Goal: Task Accomplishment & Management: Use online tool/utility

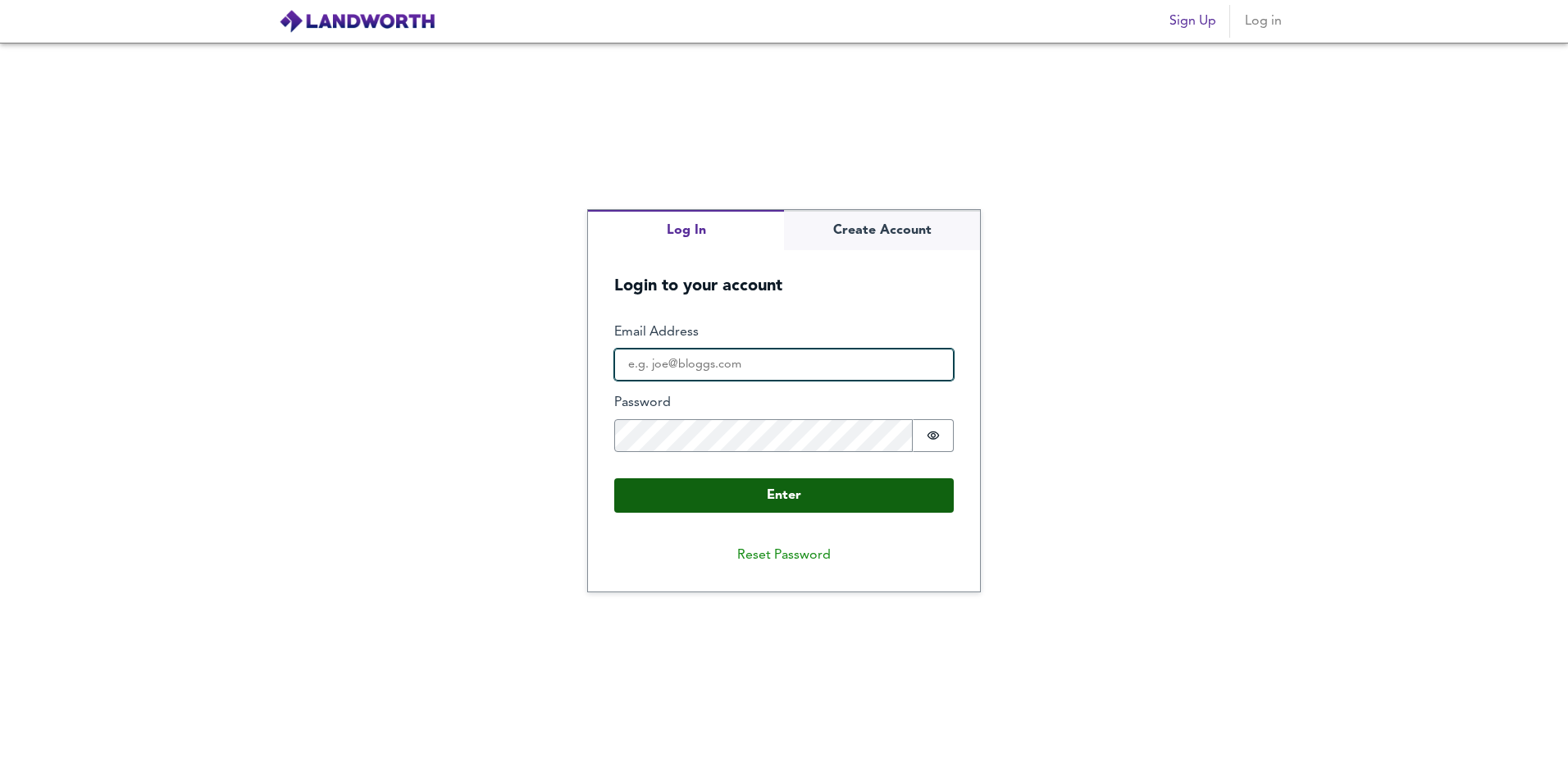
type input "[PERSON_NAME][EMAIL_ADDRESS][DOMAIN_NAME]"
click at [829, 492] on button "Enter" at bounding box center [784, 495] width 339 height 34
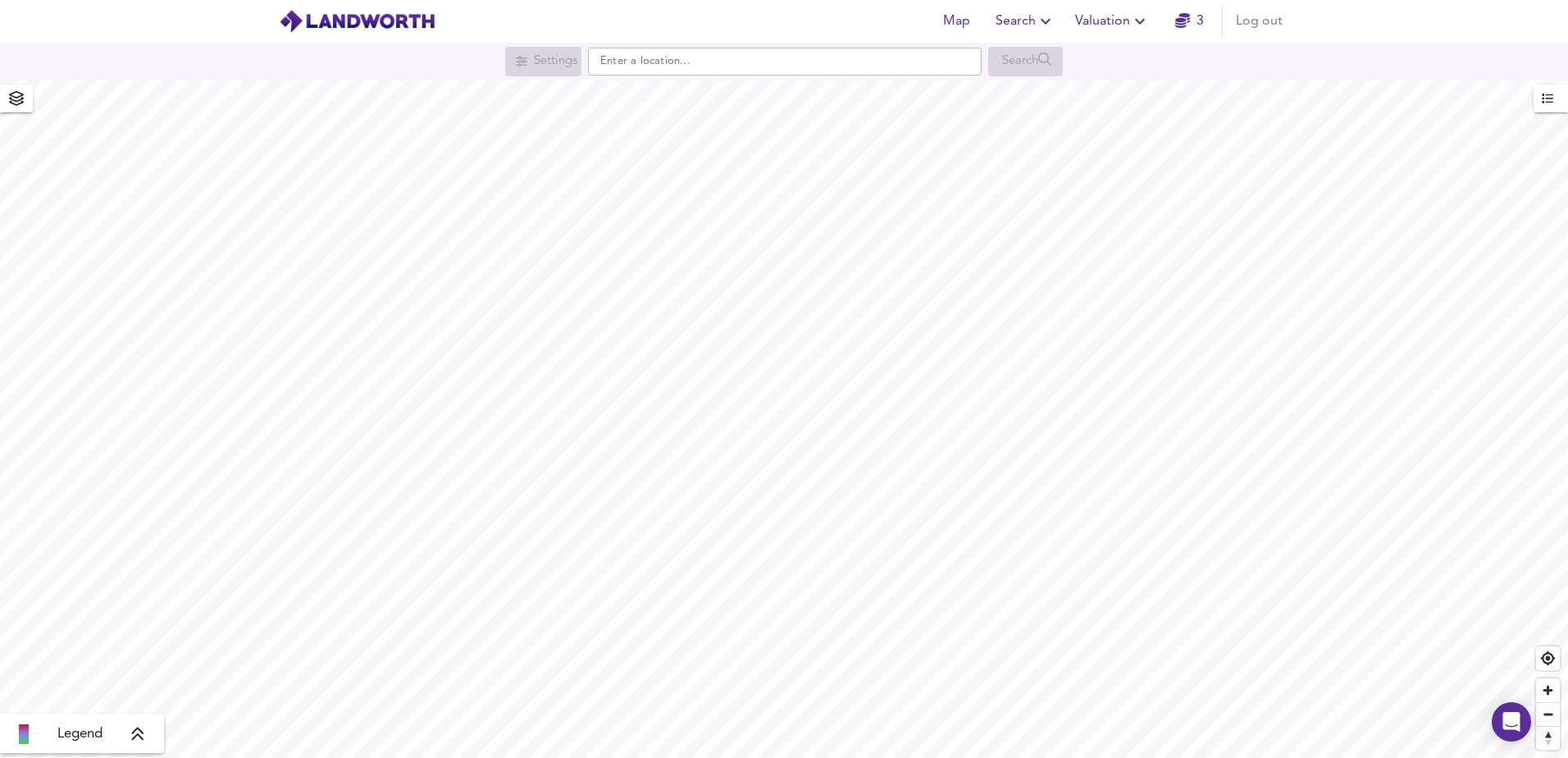
click at [1111, 25] on span "Valuation" at bounding box center [1112, 21] width 75 height 23
click at [1122, 47] on li "New Valuation Report" at bounding box center [1112, 59] width 196 height 30
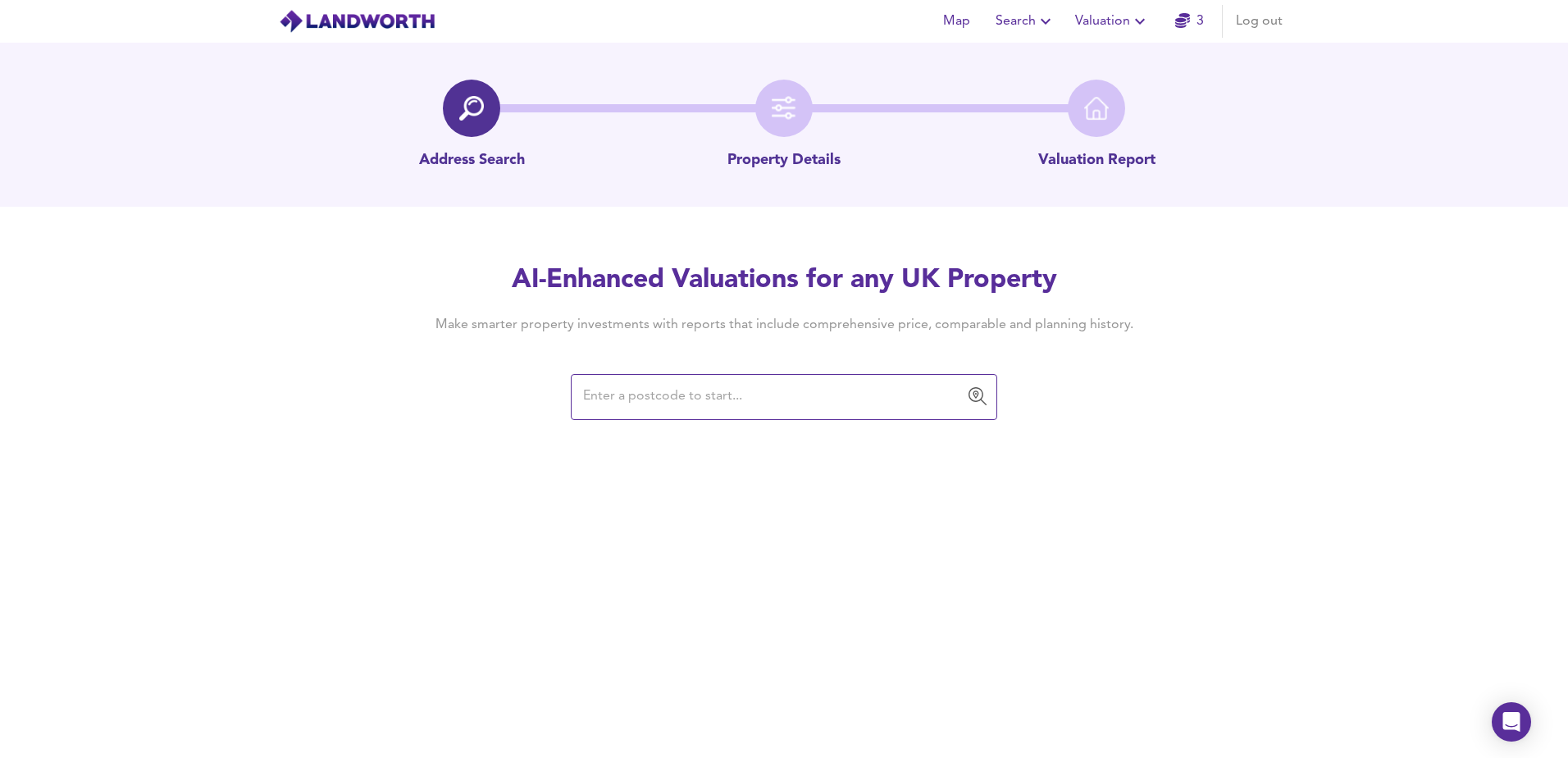
click at [701, 392] on input "text" at bounding box center [771, 397] width 387 height 31
type input "ch42 0lu"
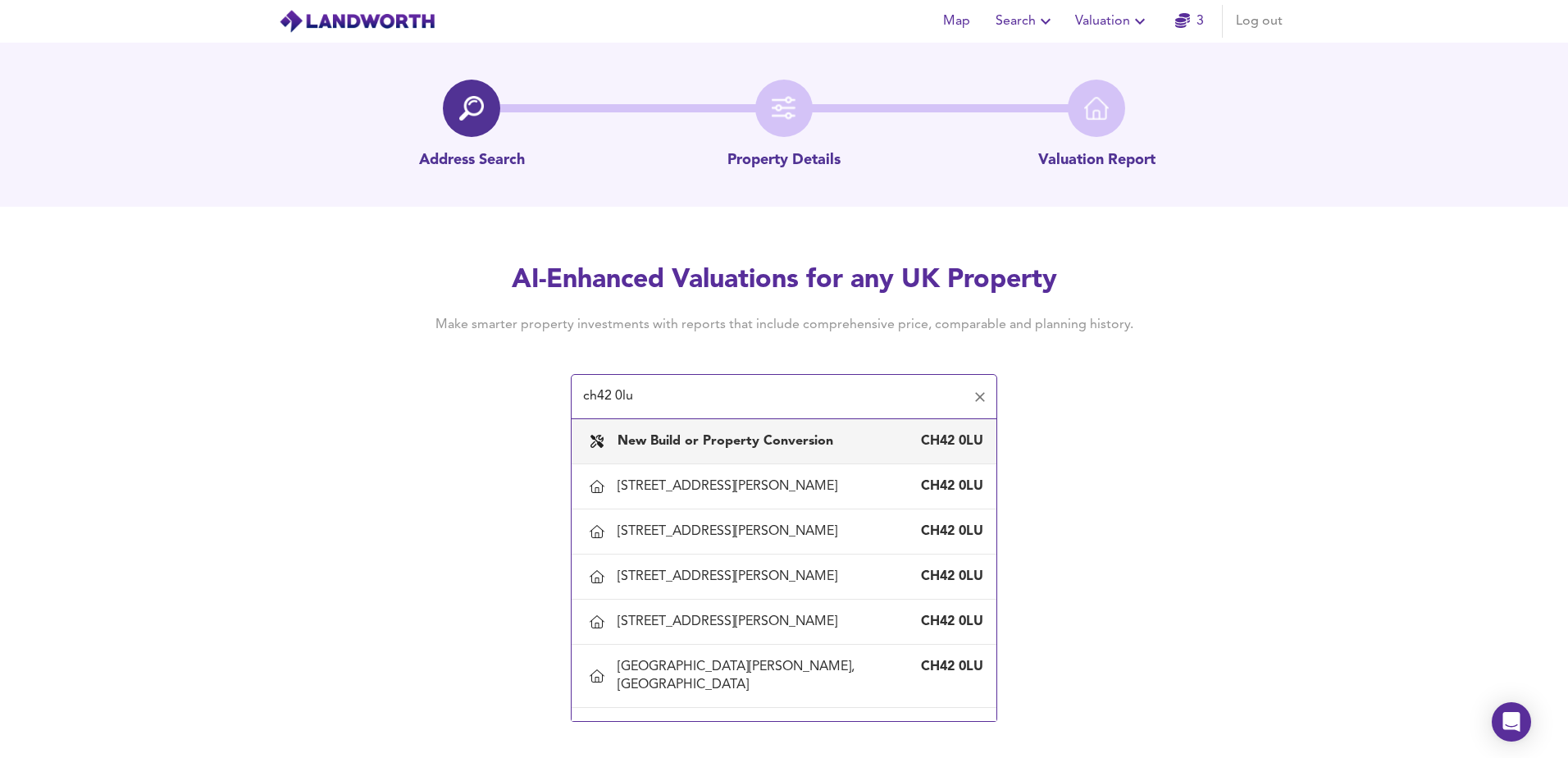
click at [740, 436] on b "New Build or Property Conversion" at bounding box center [725, 441] width 215 height 13
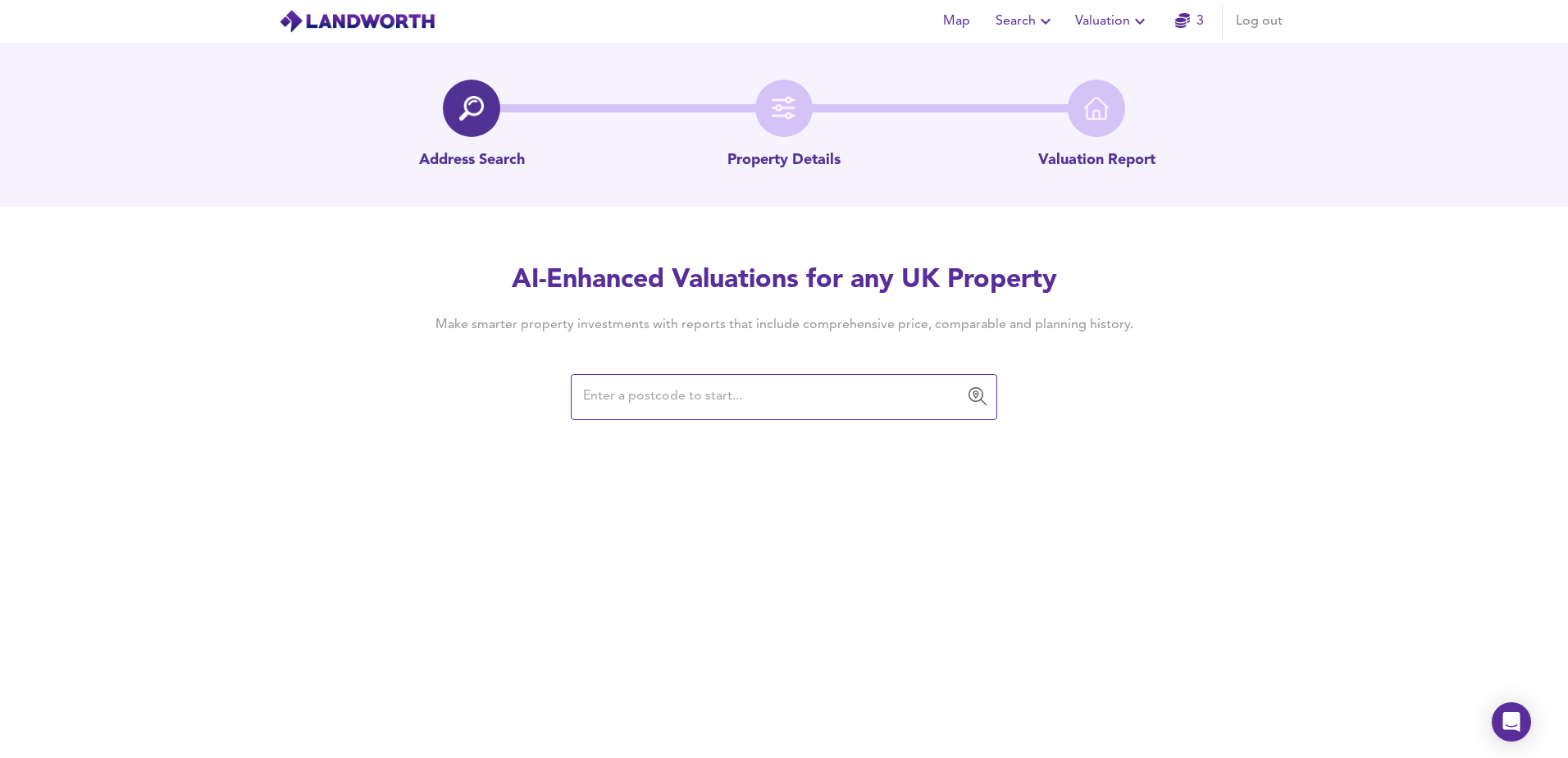
click at [655, 396] on input "text" at bounding box center [771, 397] width 387 height 31
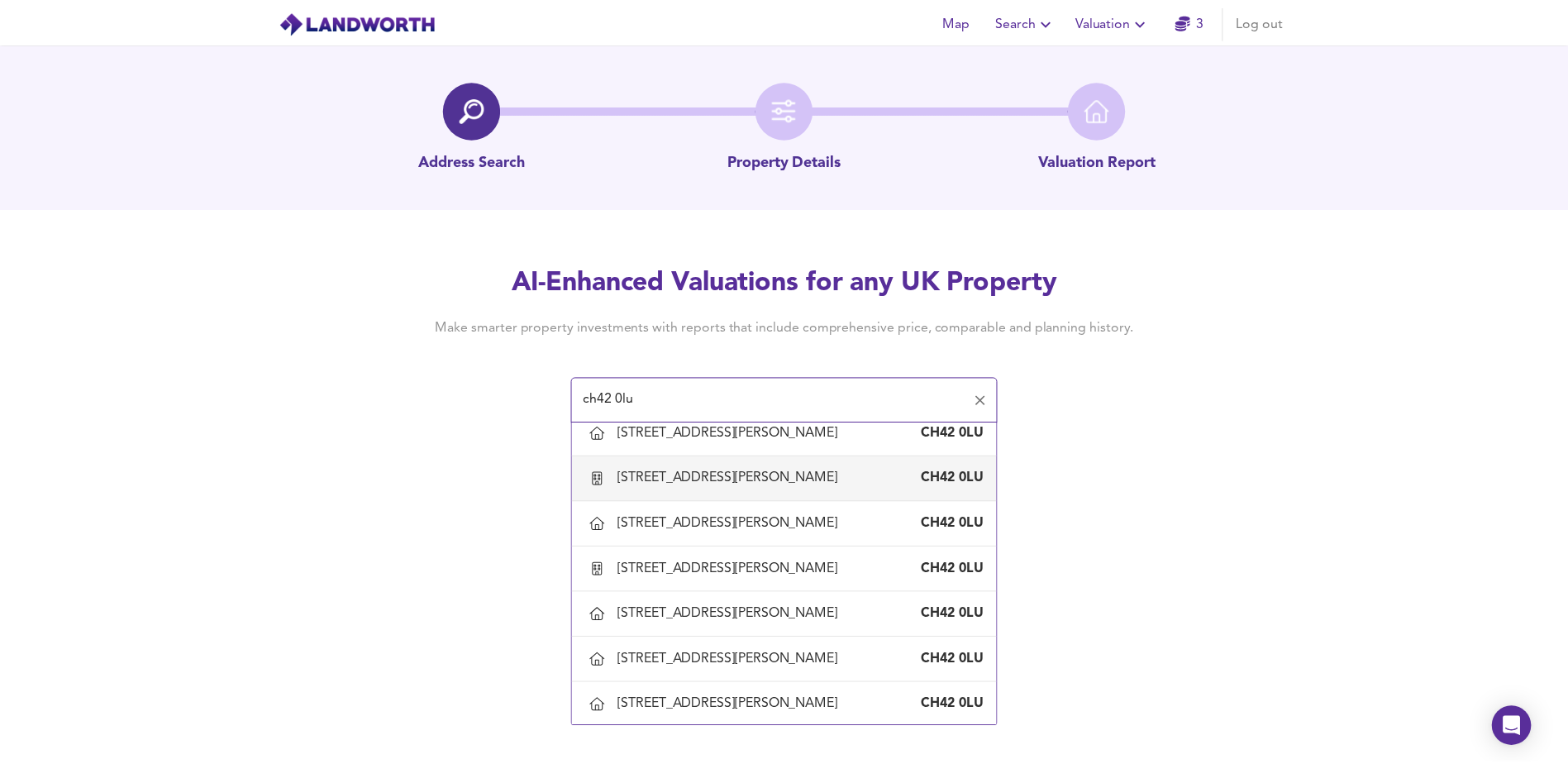
scroll to position [909, 0]
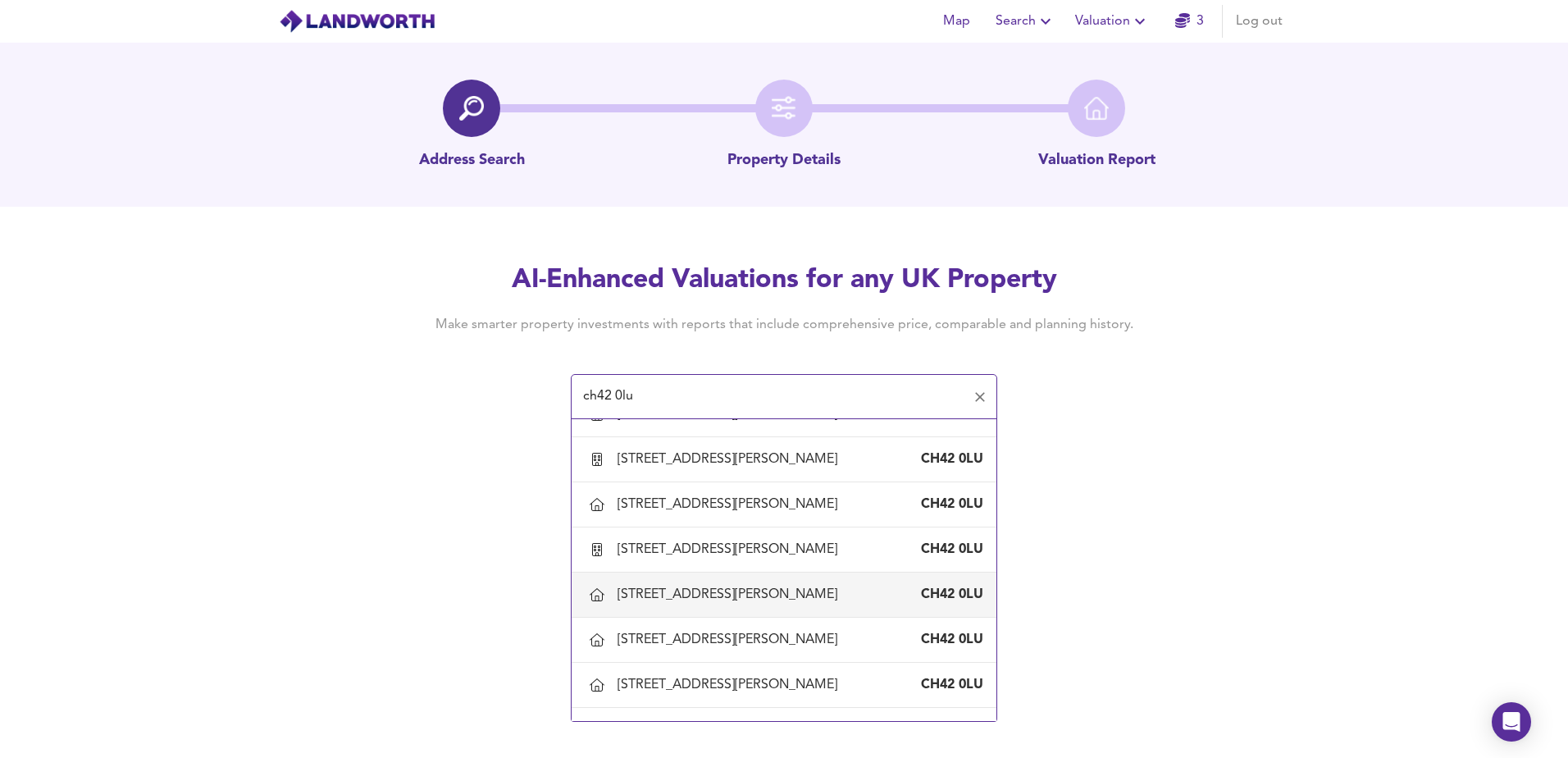
click at [696, 586] on div "[STREET_ADDRESS][PERSON_NAME]" at bounding box center [730, 594] width 226 height 18
type input "[STREET_ADDRESS][PERSON_NAME]"
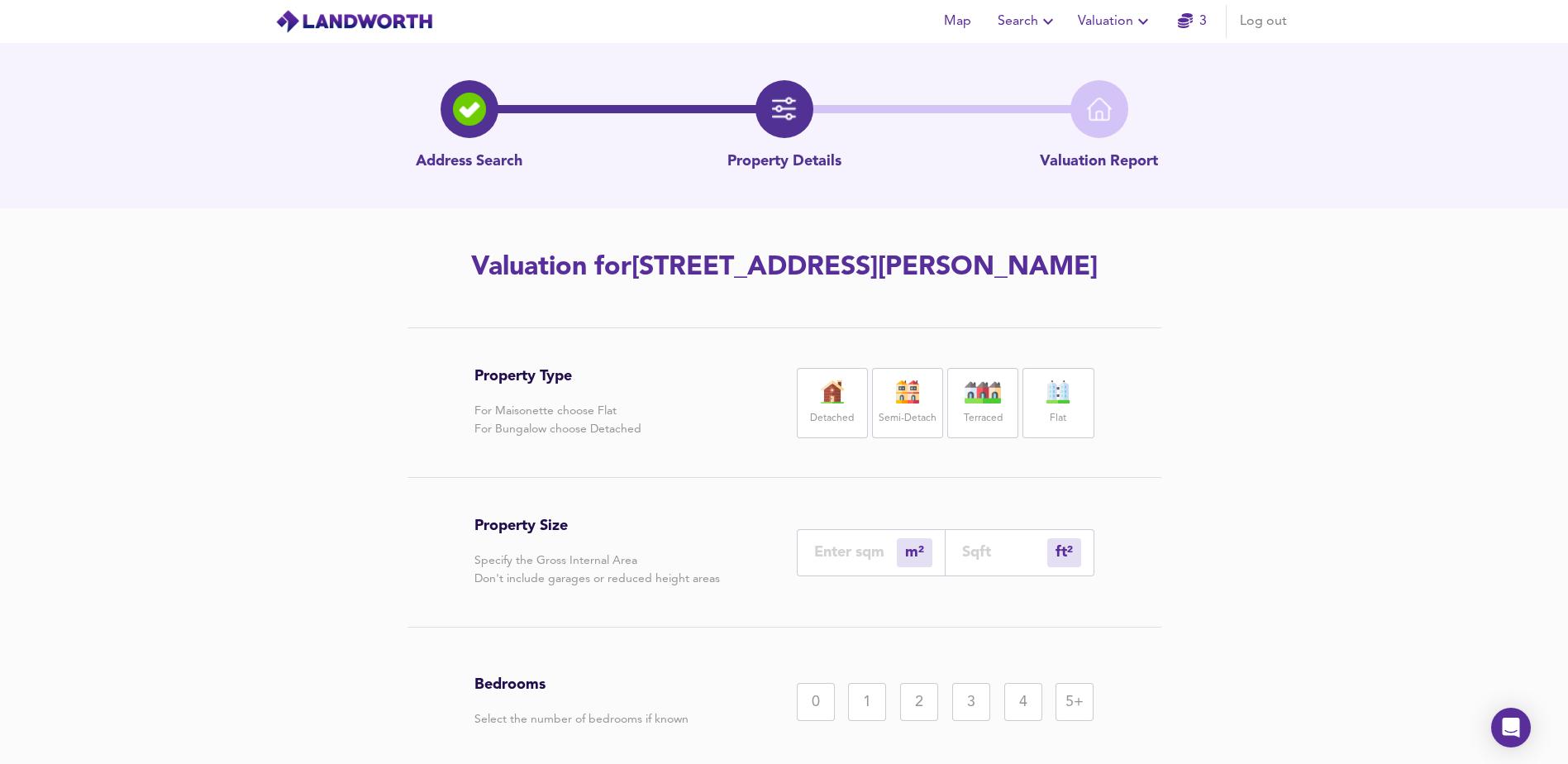
click at [913, 386] on img at bounding box center [908, 392] width 42 height 23
click at [860, 558] on input "number" at bounding box center [854, 552] width 82 height 18
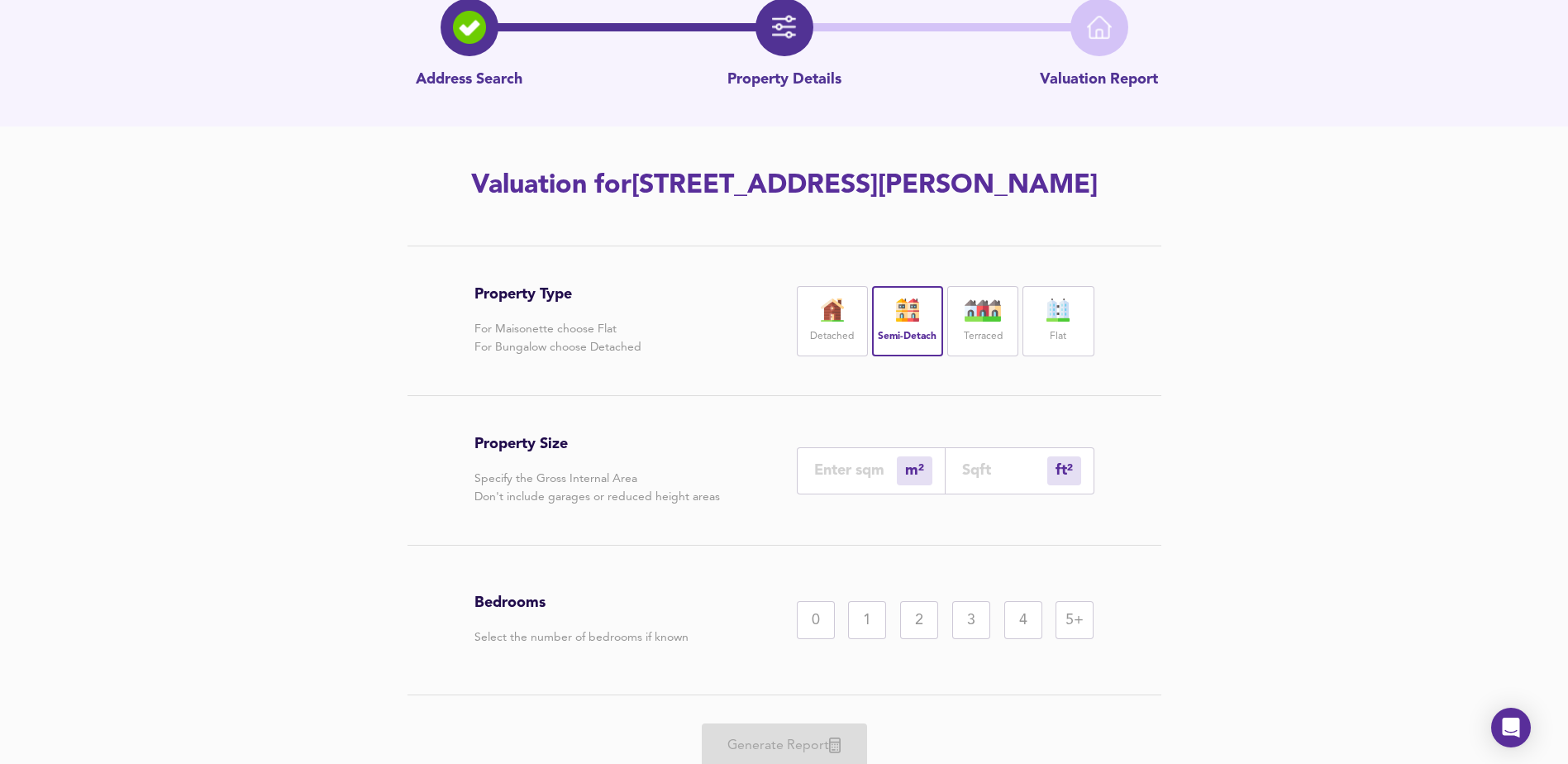
scroll to position [82, 0]
click at [857, 472] on input "number" at bounding box center [854, 469] width 82 height 18
type input "1"
type input "11"
type input "12"
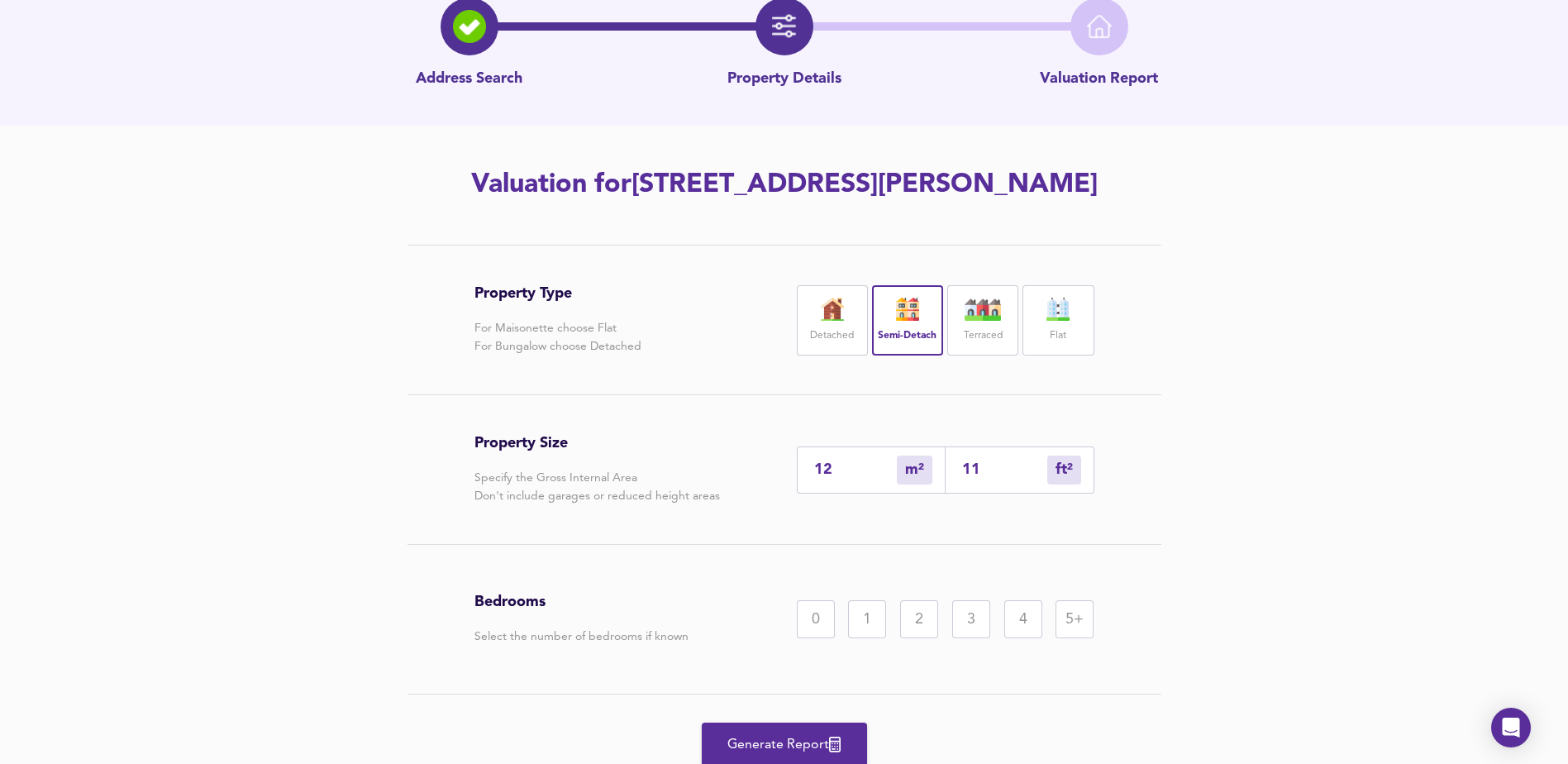
type input "129"
type input "124"
type input "1335"
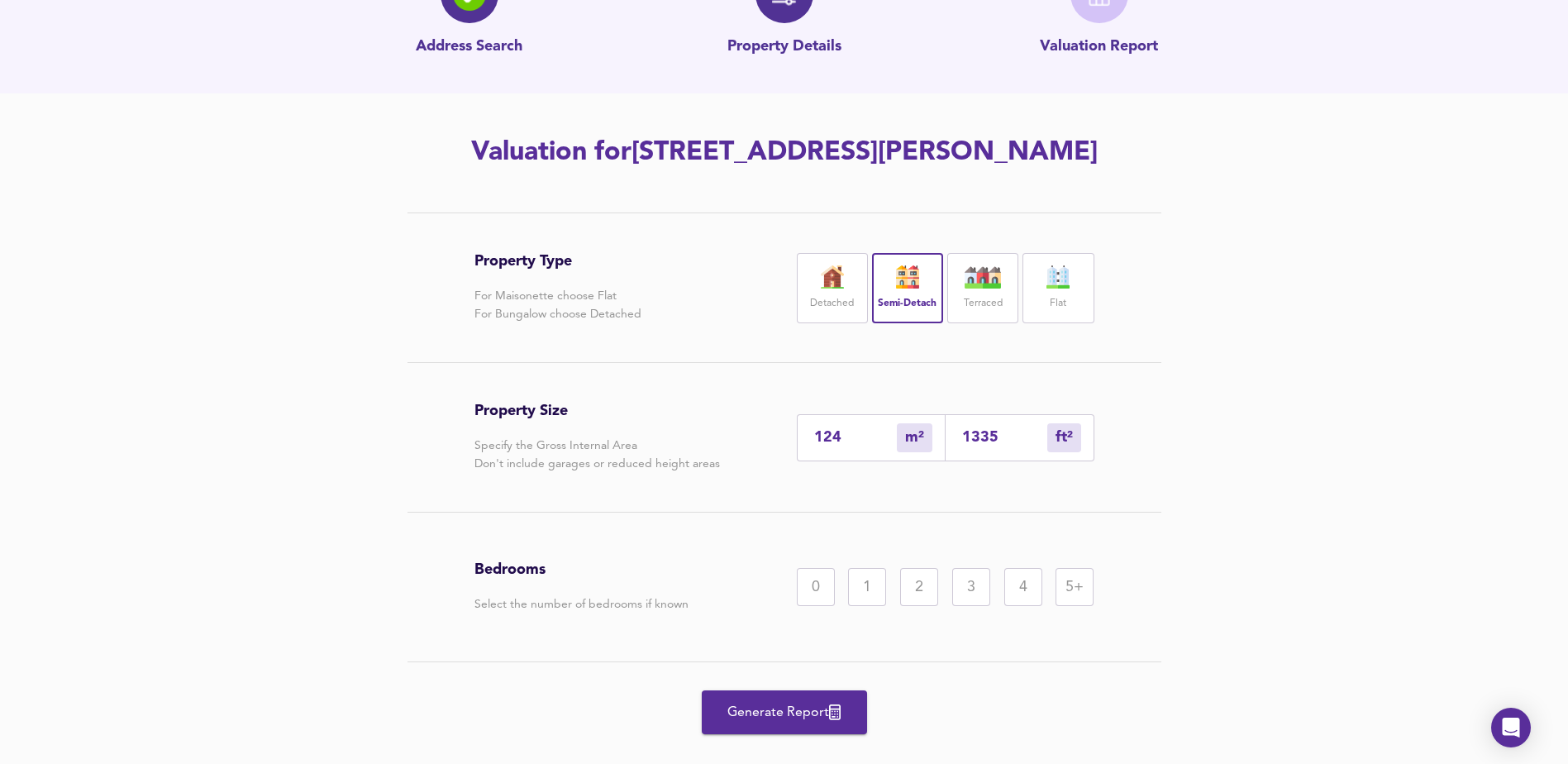
scroll to position [146, 0]
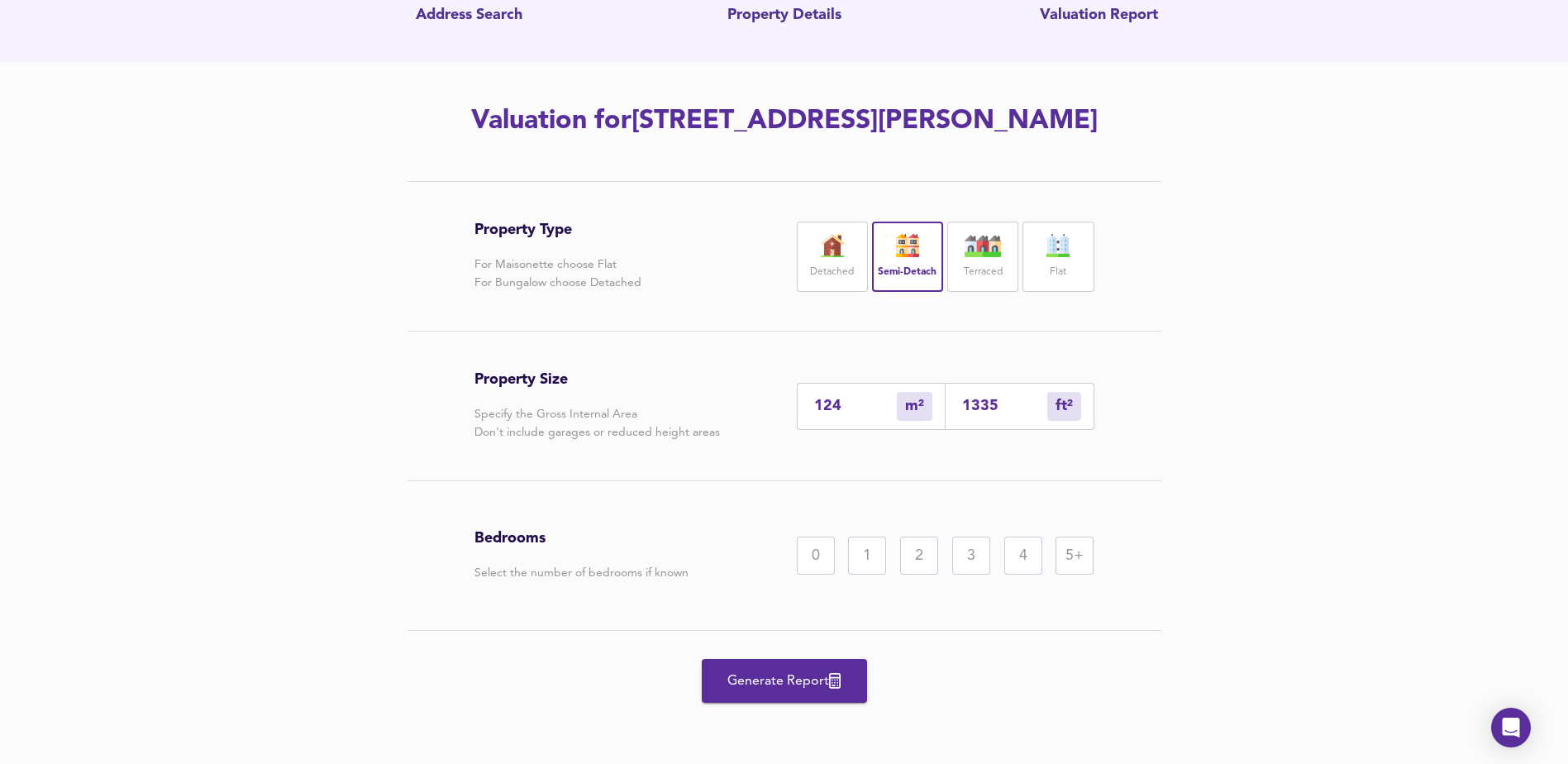
type input "124"
click at [1007, 556] on div "4" at bounding box center [1023, 555] width 38 height 38
click at [822, 667] on button "Generate Report" at bounding box center [784, 680] width 165 height 43
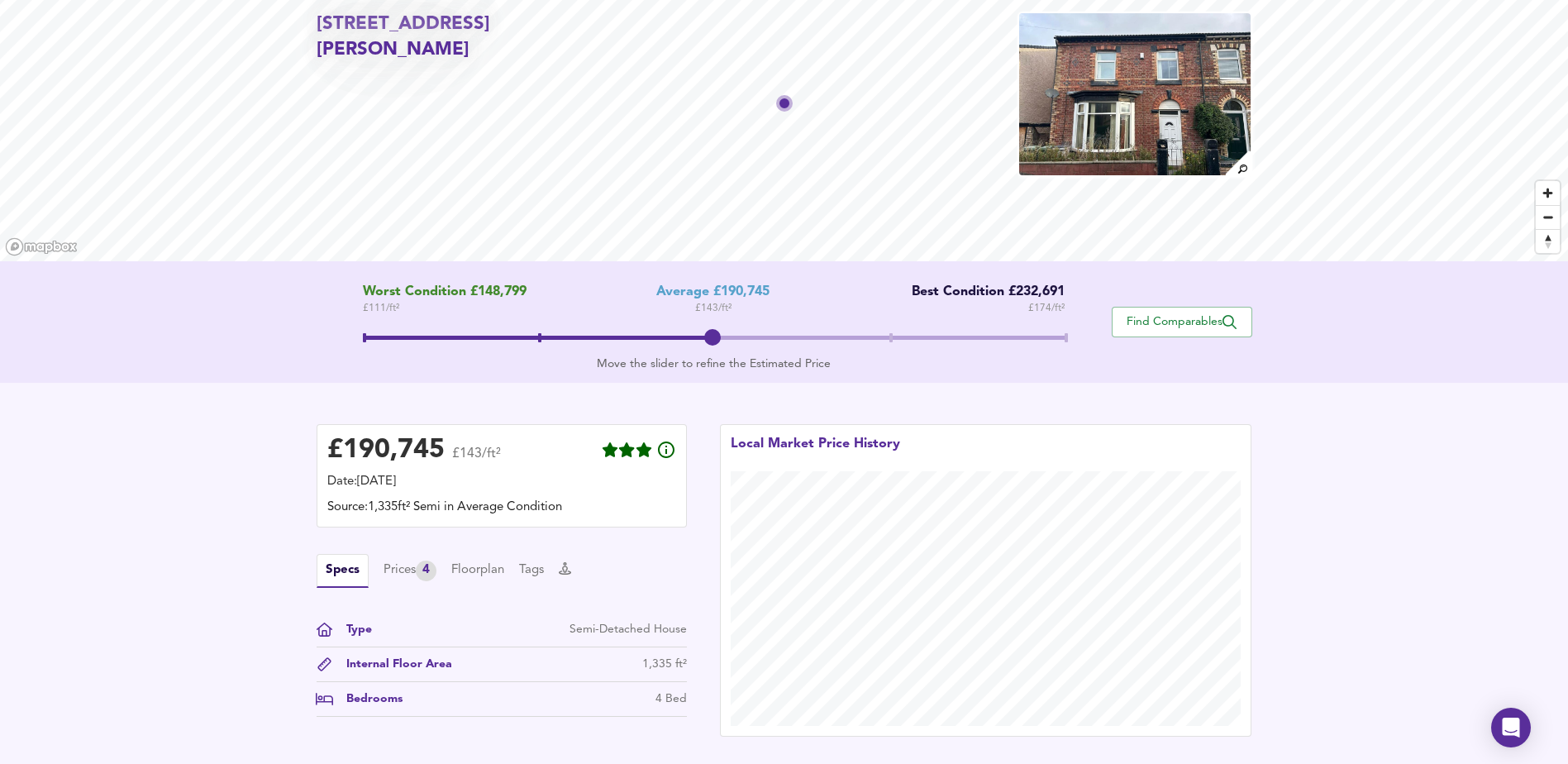
scroll to position [82, 0]
click at [419, 581] on div "Specs Prices 4 Floorplan Tags" at bounding box center [502, 569] width 371 height 34
click at [418, 571] on div "Prices 4" at bounding box center [410, 568] width 53 height 20
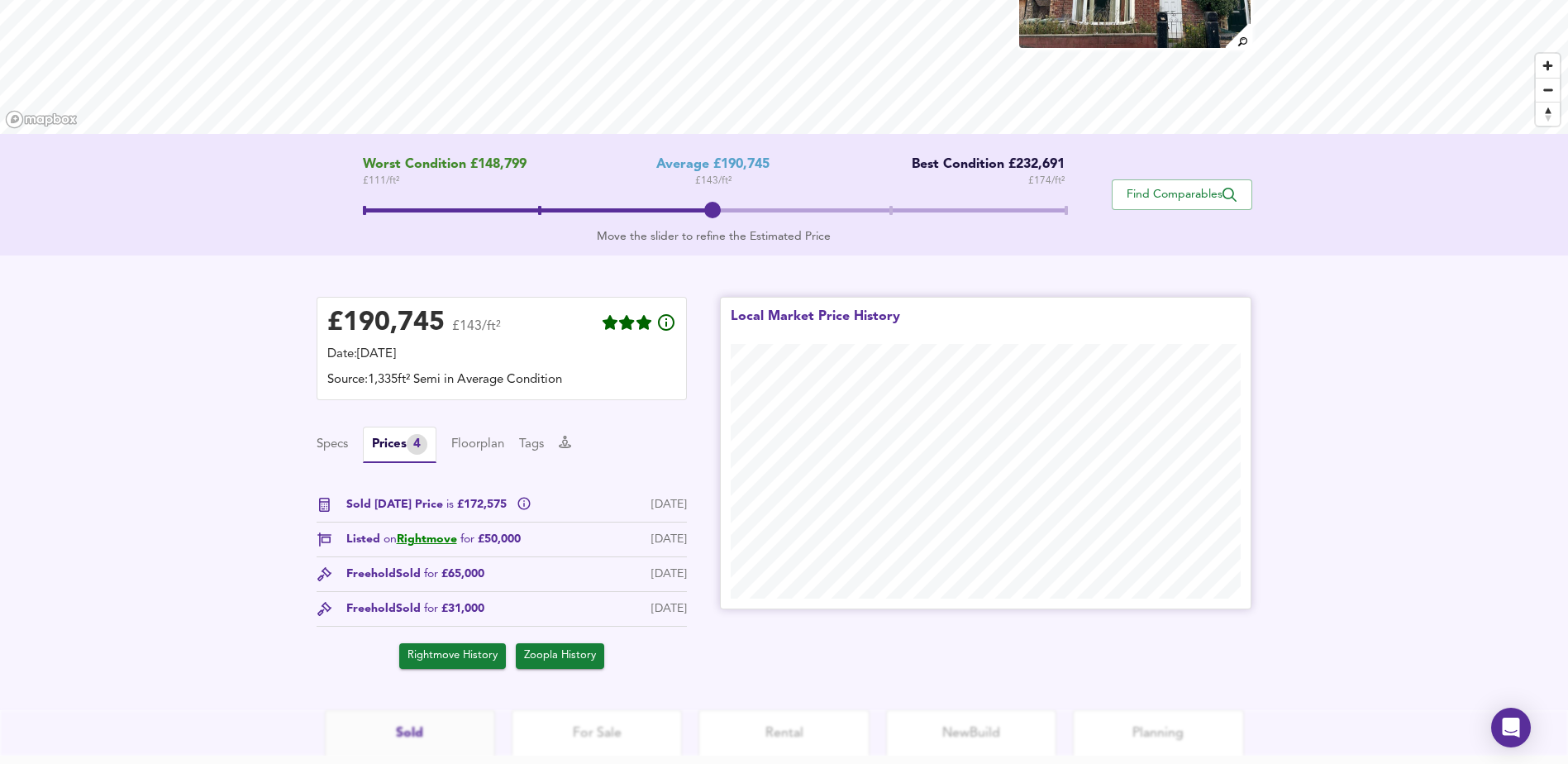
scroll to position [331, 0]
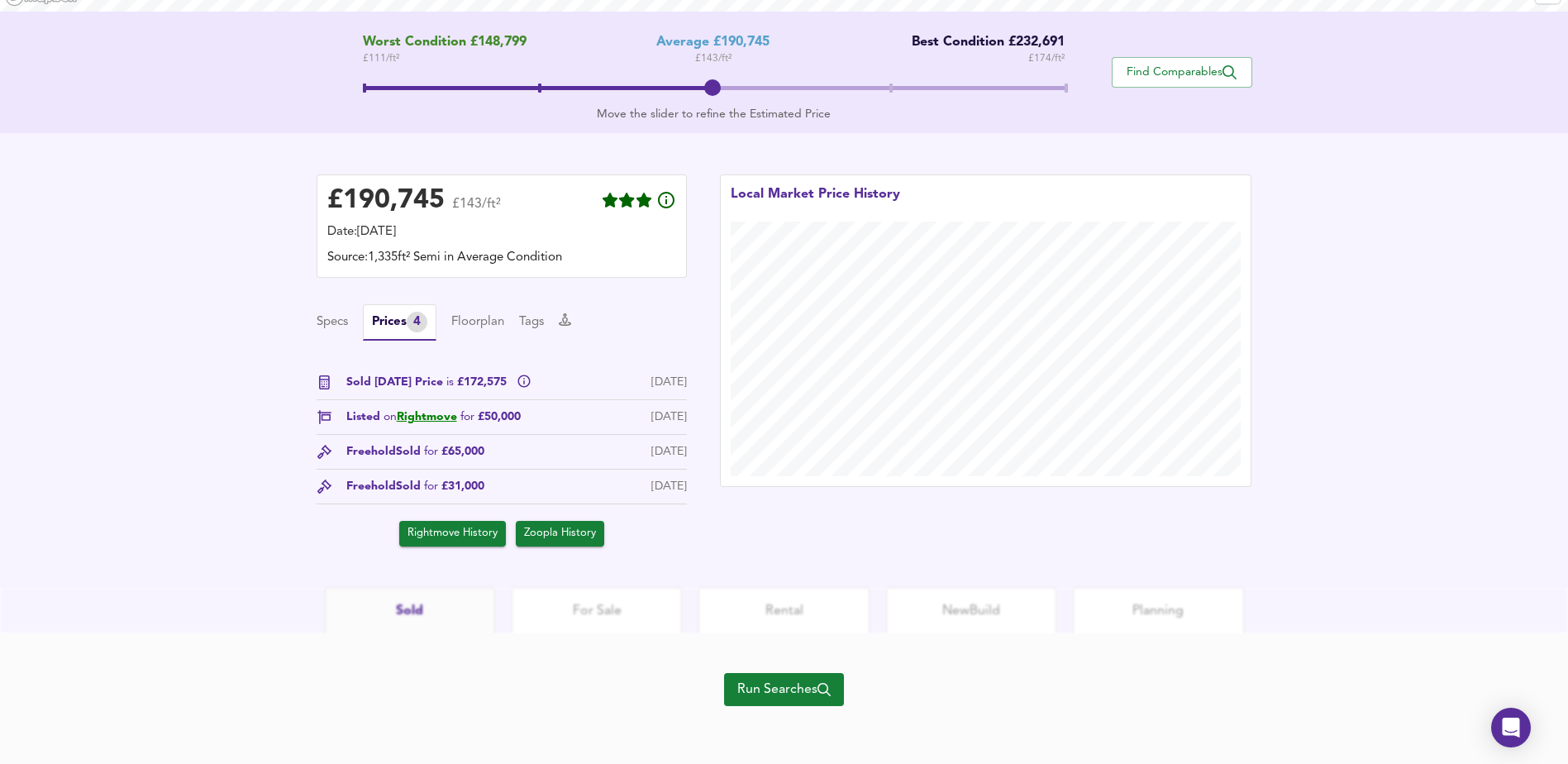
click at [741, 679] on span "Run Searches" at bounding box center [784, 690] width 93 height 23
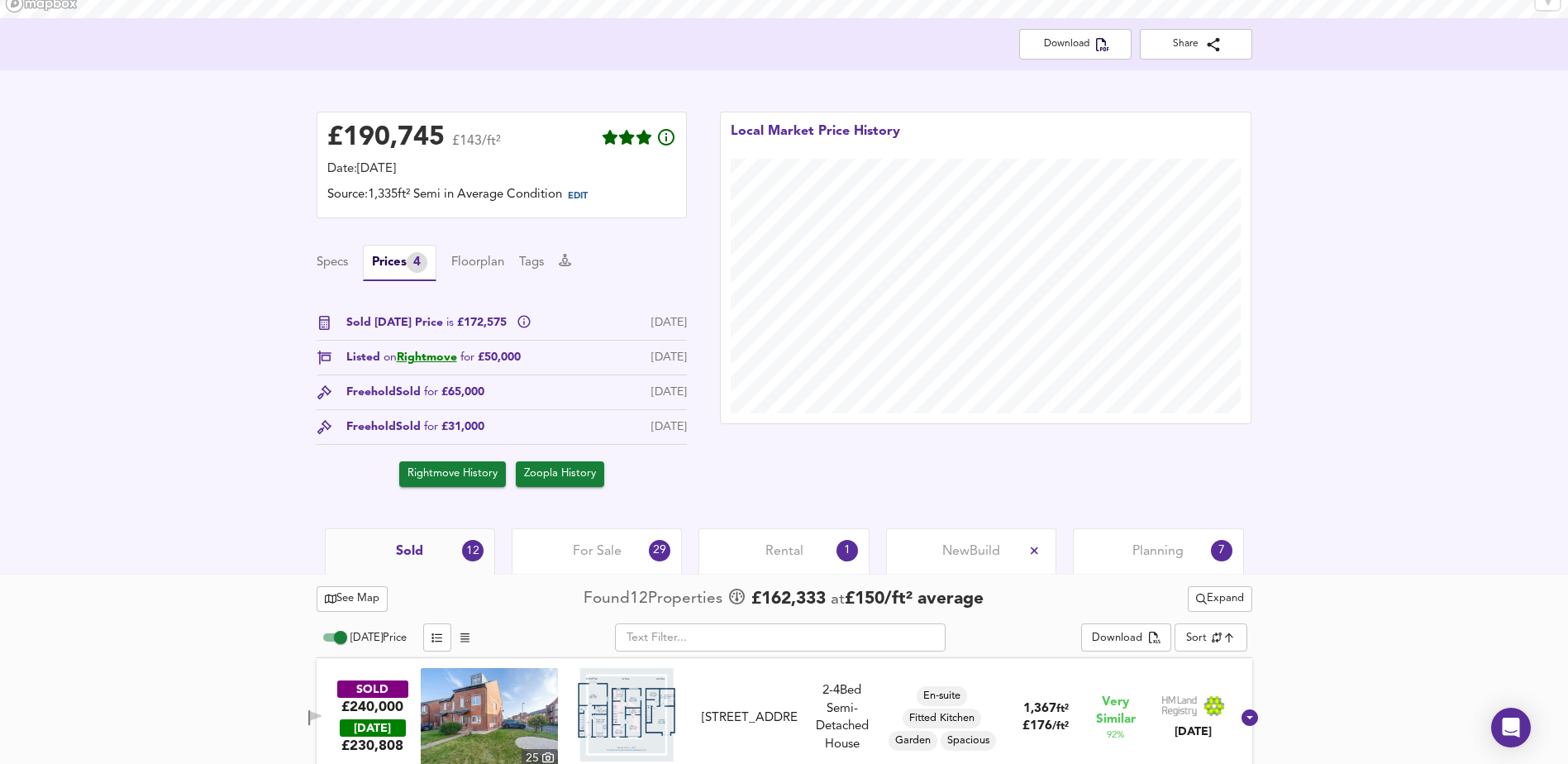
scroll to position [76, 0]
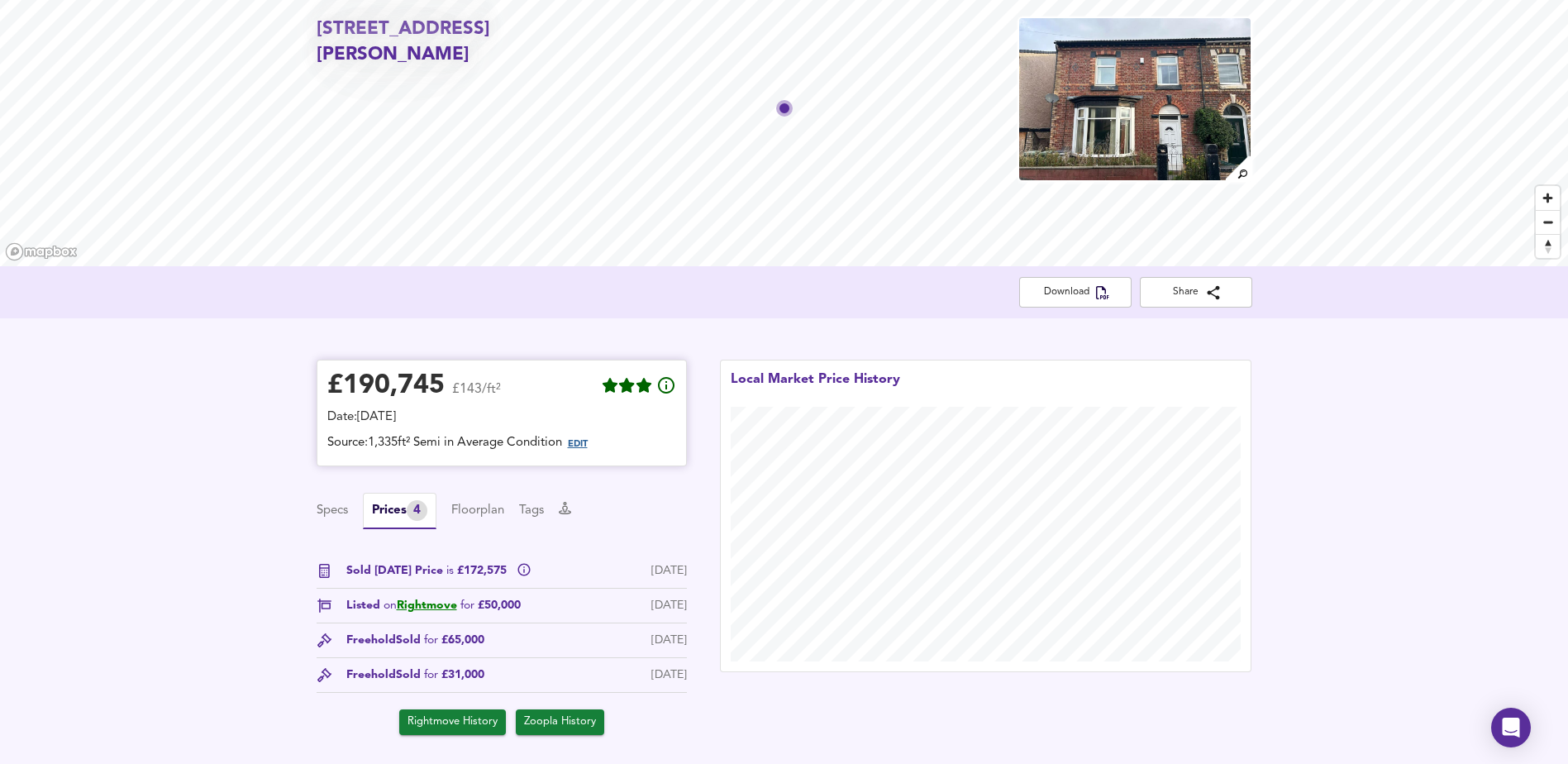
click at [588, 444] on span "EDIT" at bounding box center [578, 444] width 20 height 9
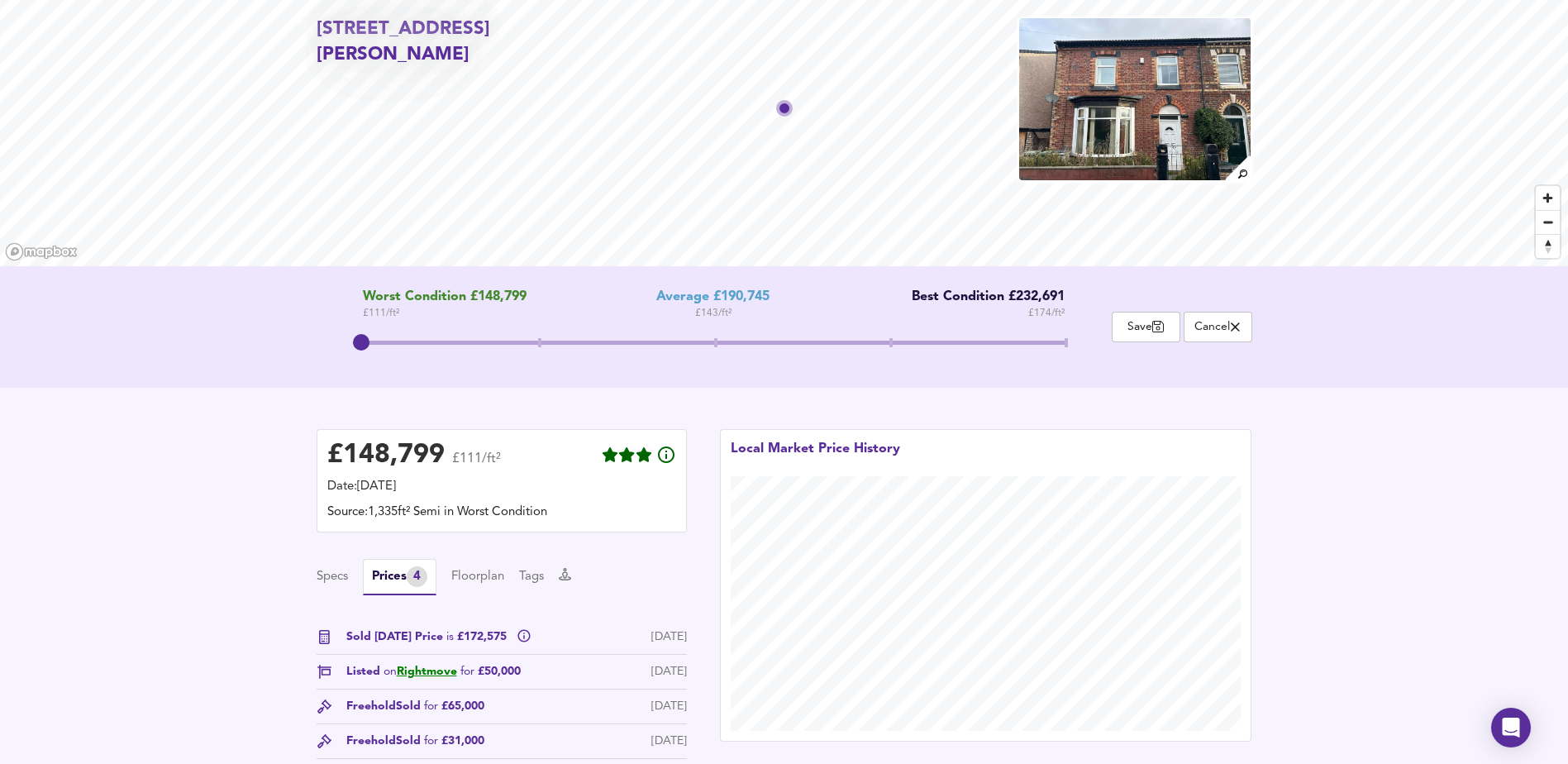
drag, startPoint x: 707, startPoint y: 347, endPoint x: 378, endPoint y: 351, distance: 329.0
click at [370, 350] on span at bounding box center [361, 342] width 17 height 17
click at [1144, 331] on span "Save" at bounding box center [1145, 327] width 51 height 16
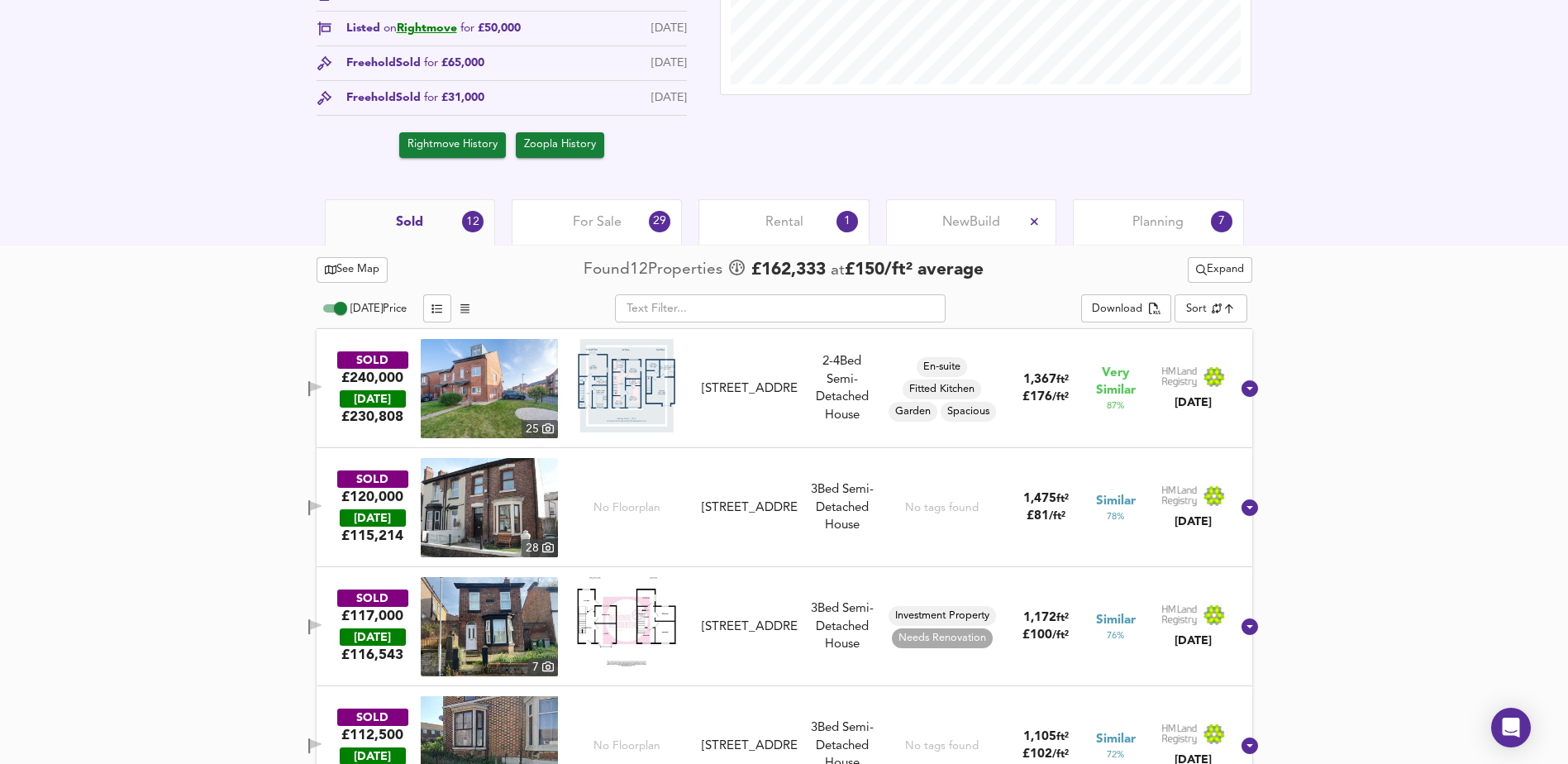
scroll to position [654, 0]
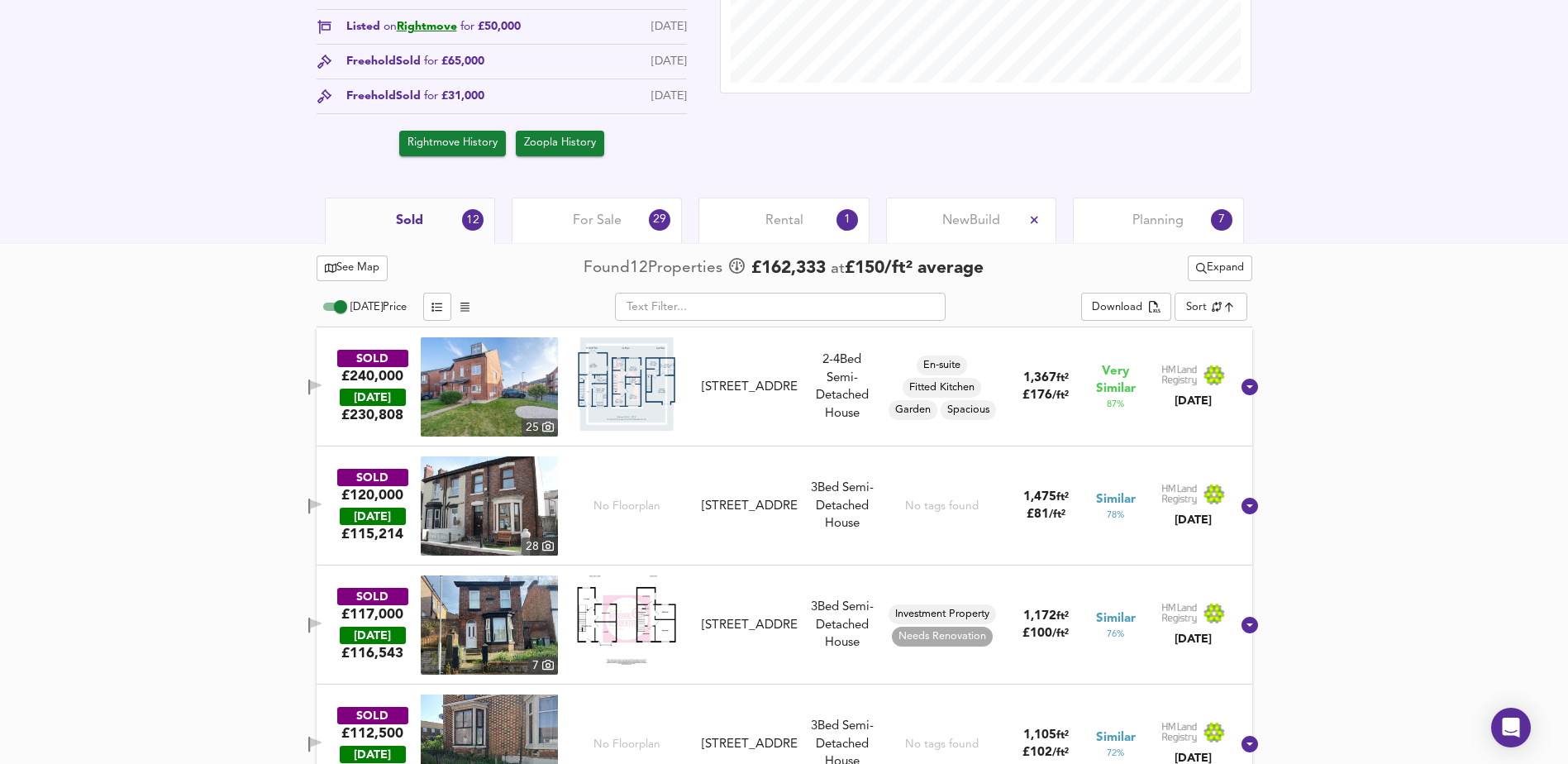
click at [378, 277] on span "See Map" at bounding box center [352, 268] width 55 height 19
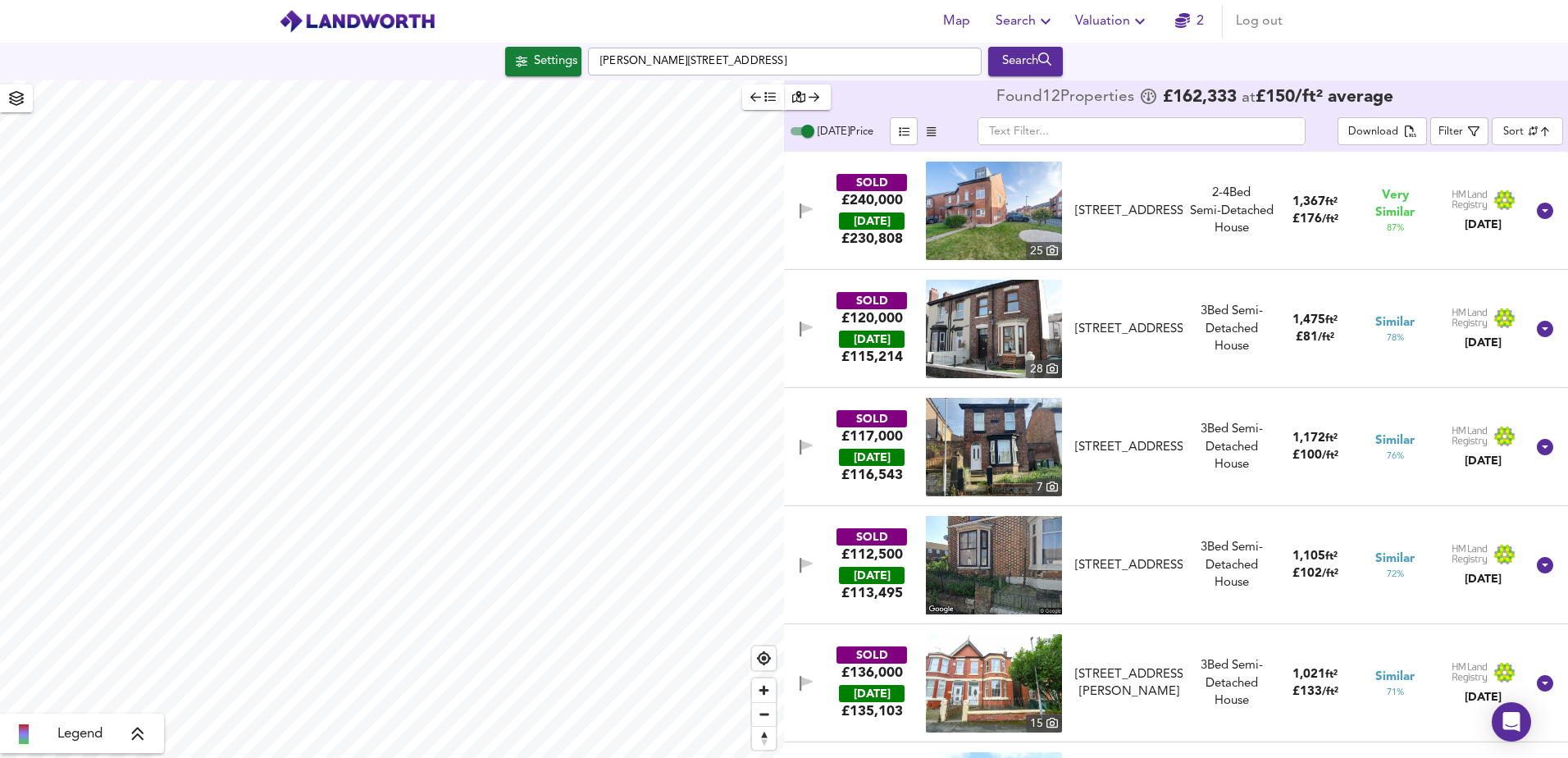
checkbox input "false"
checkbox input "true"
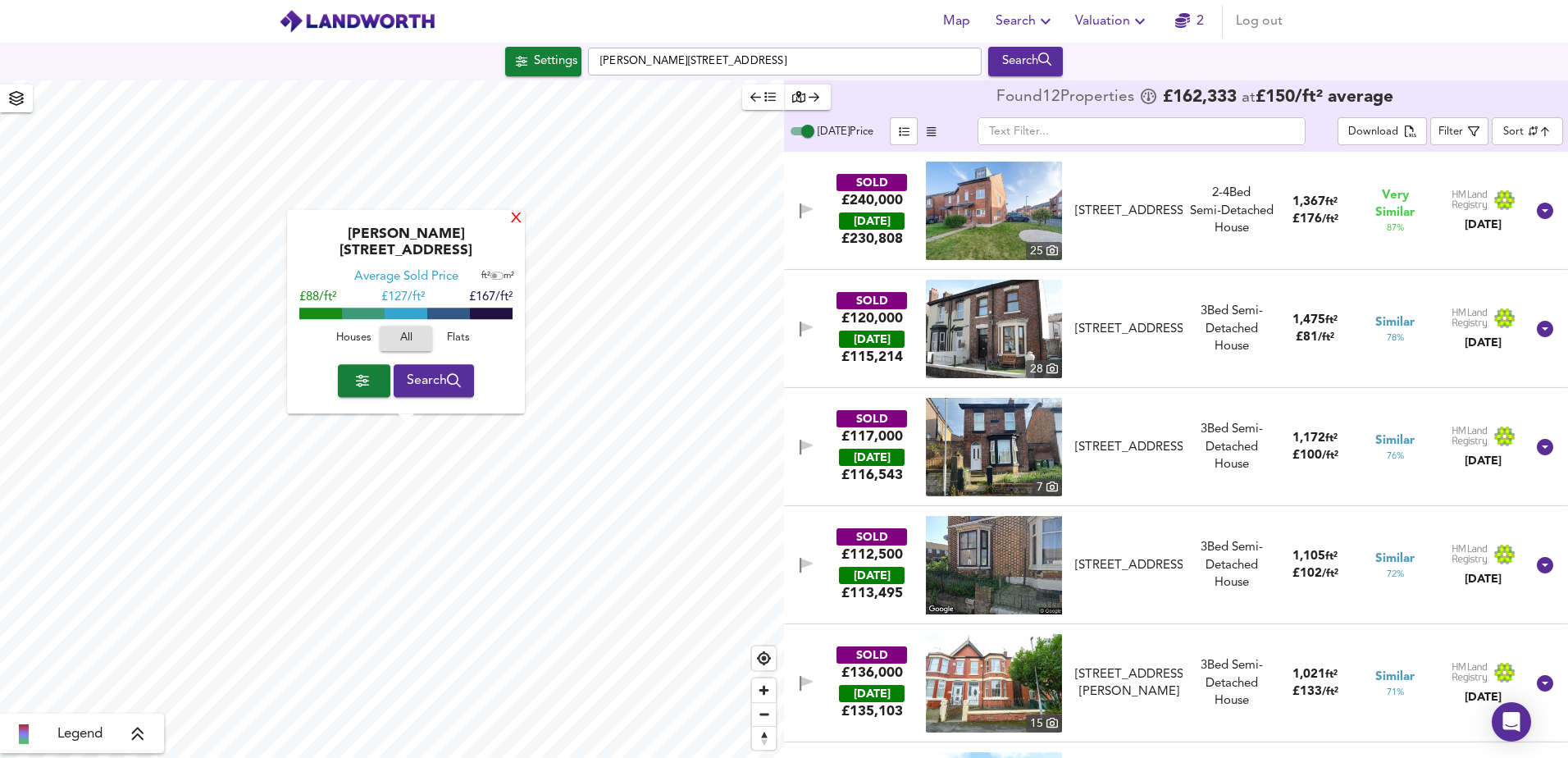
click at [514, 227] on div "X" at bounding box center [516, 220] width 14 height 16
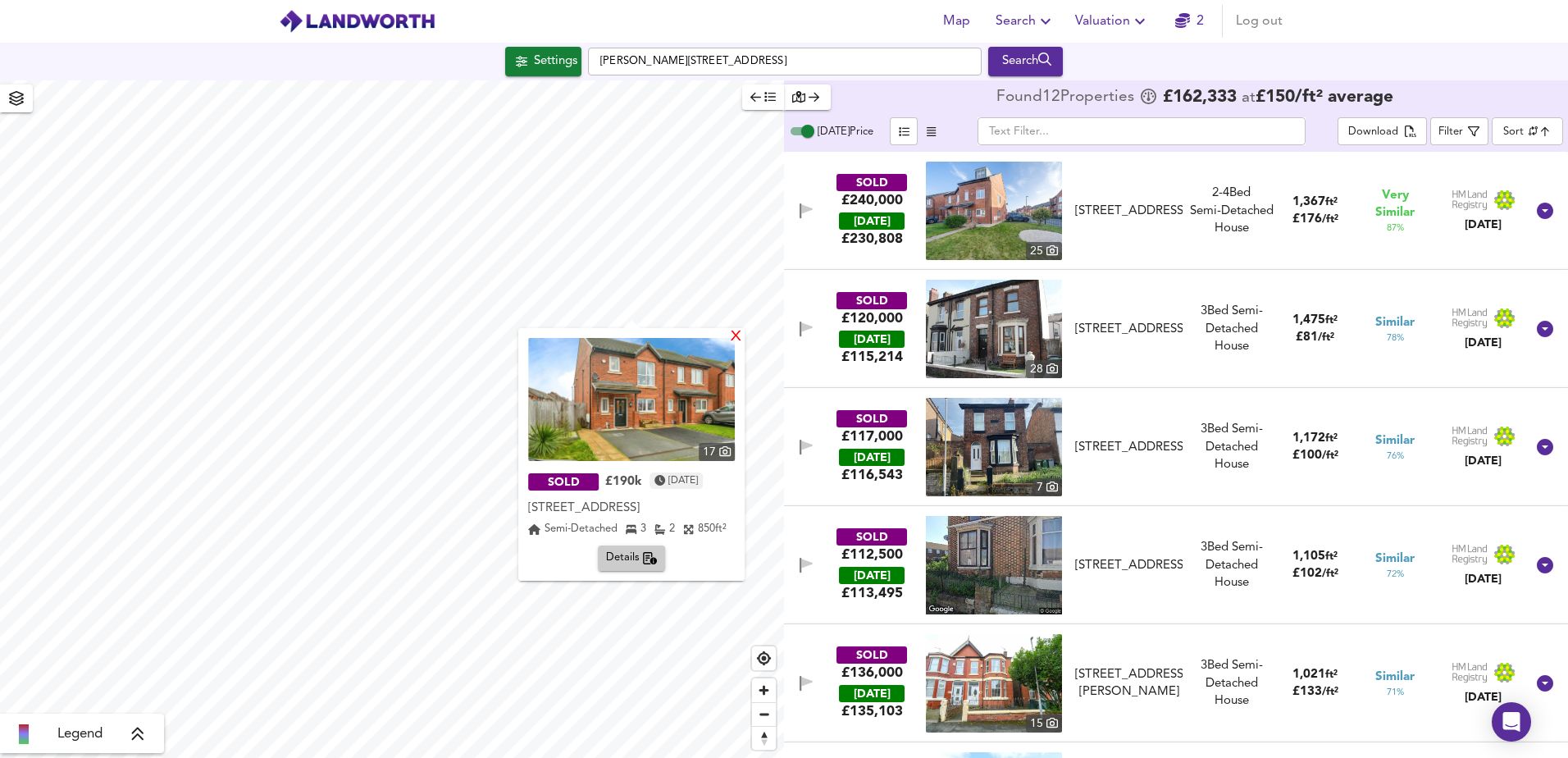
click at [738, 338] on div "X" at bounding box center [736, 338] width 14 height 16
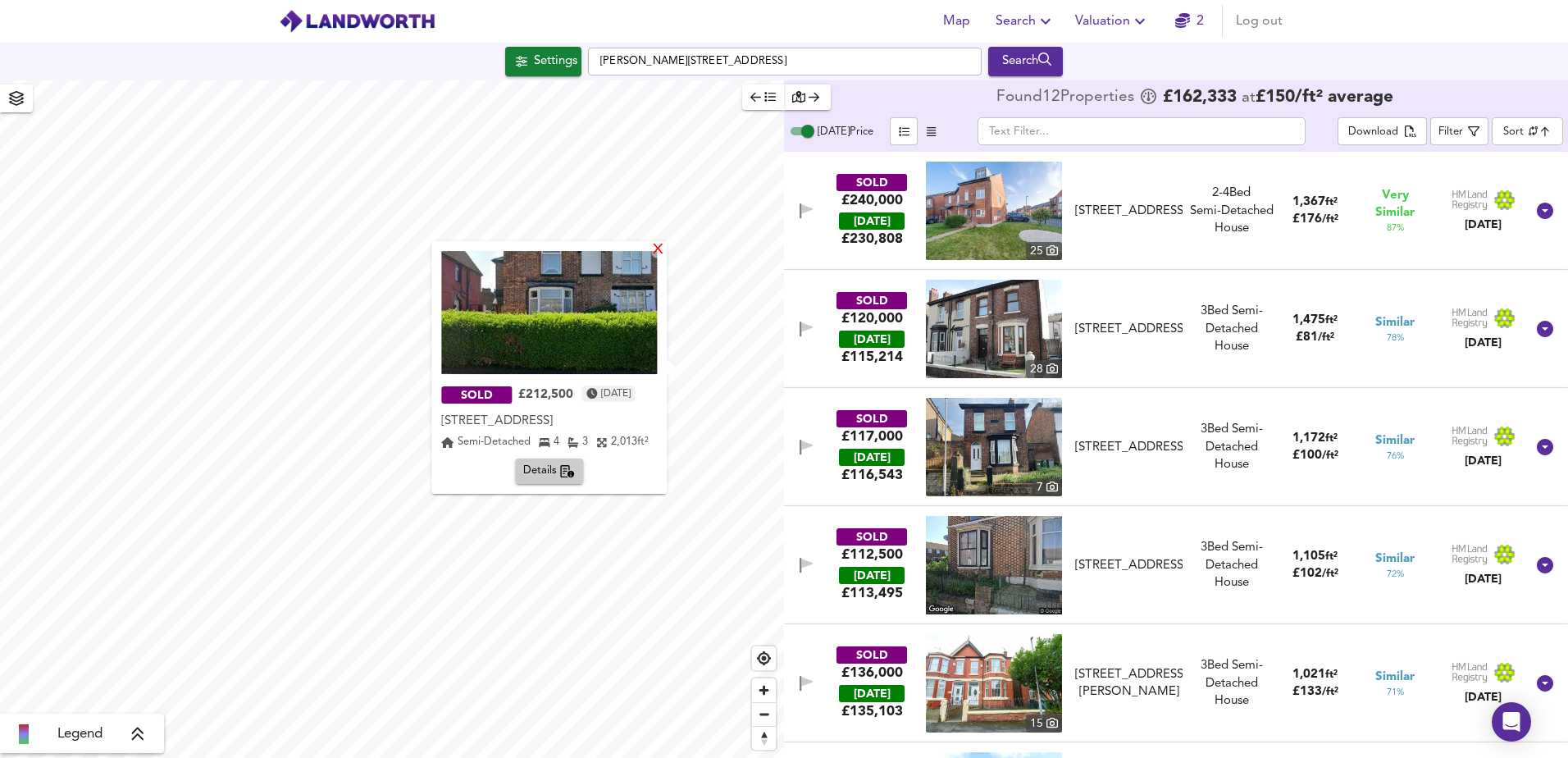
click at [657, 248] on div "X" at bounding box center [658, 251] width 14 height 16
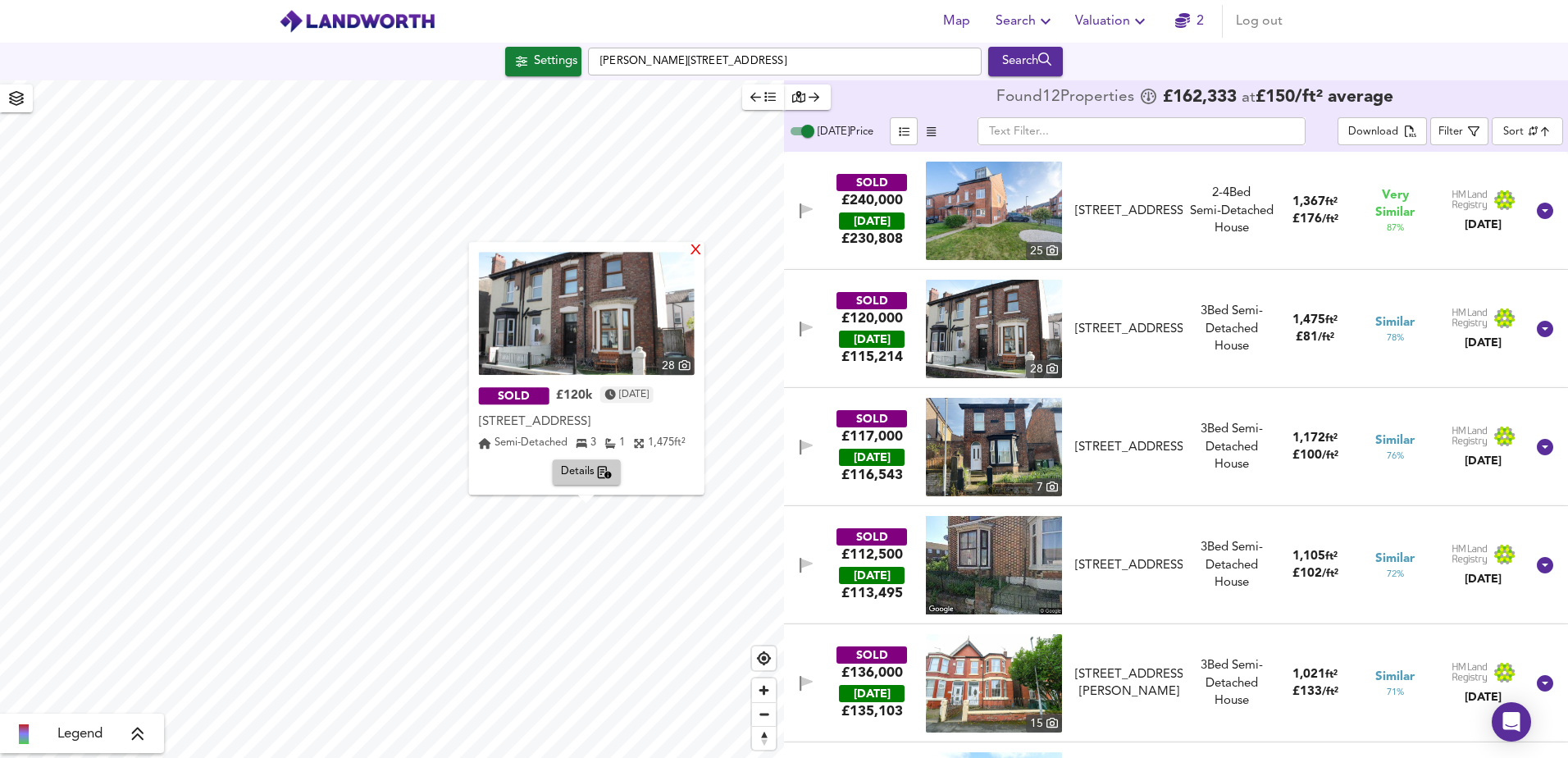
click at [693, 253] on div "X" at bounding box center [695, 251] width 14 height 16
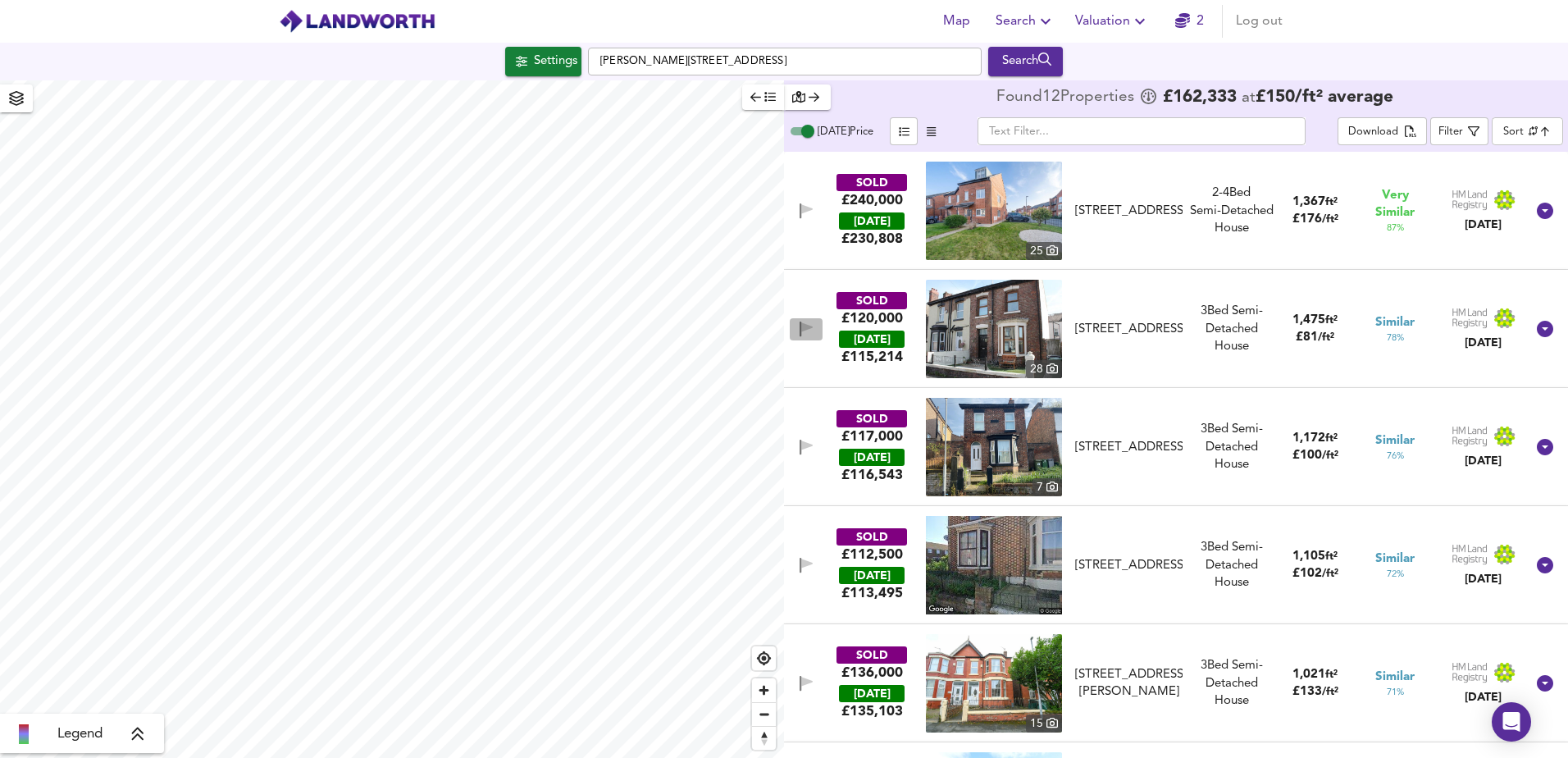
click at [802, 330] on icon "button" at bounding box center [806, 326] width 11 height 10
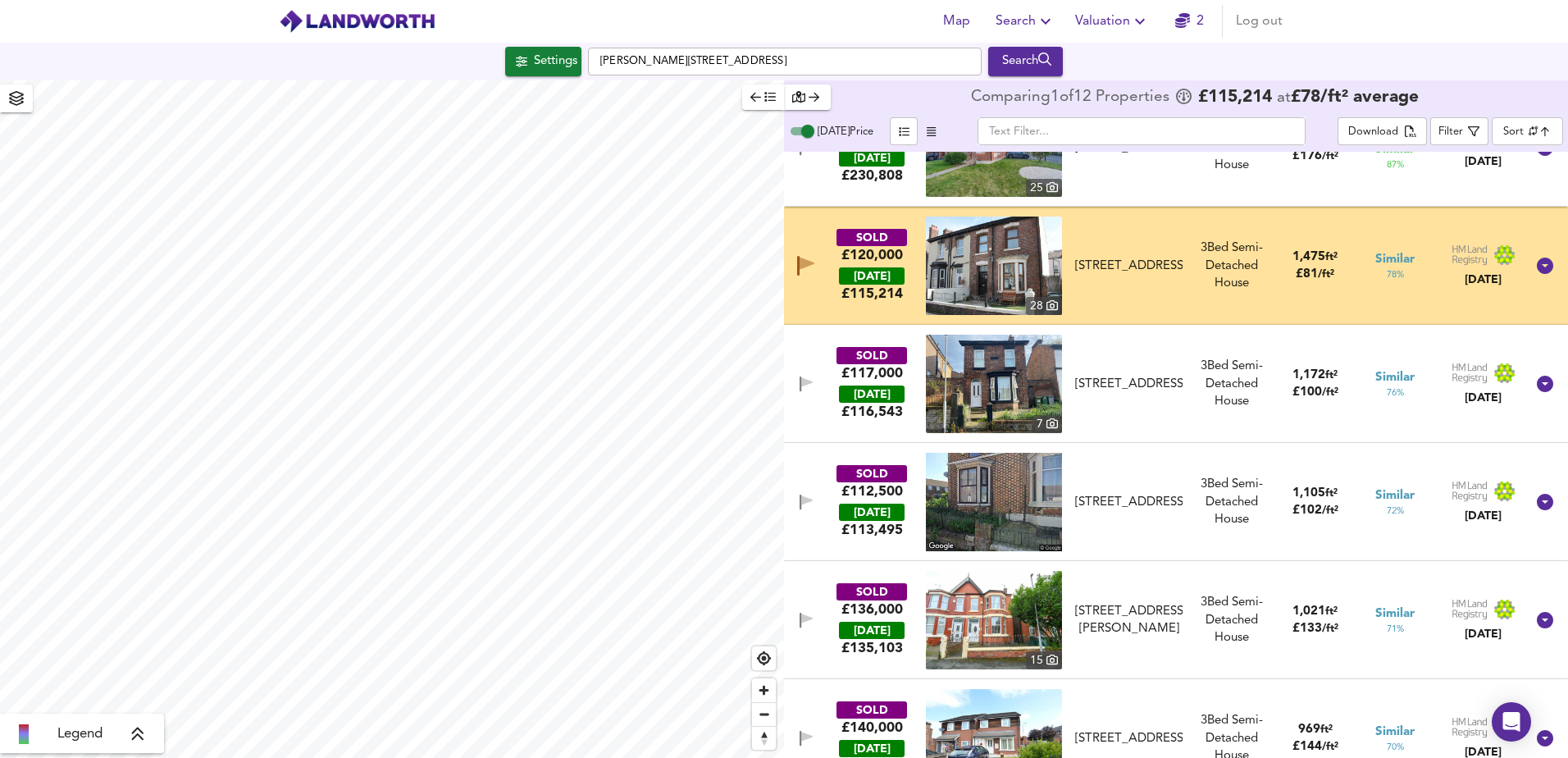
scroll to position [82, 0]
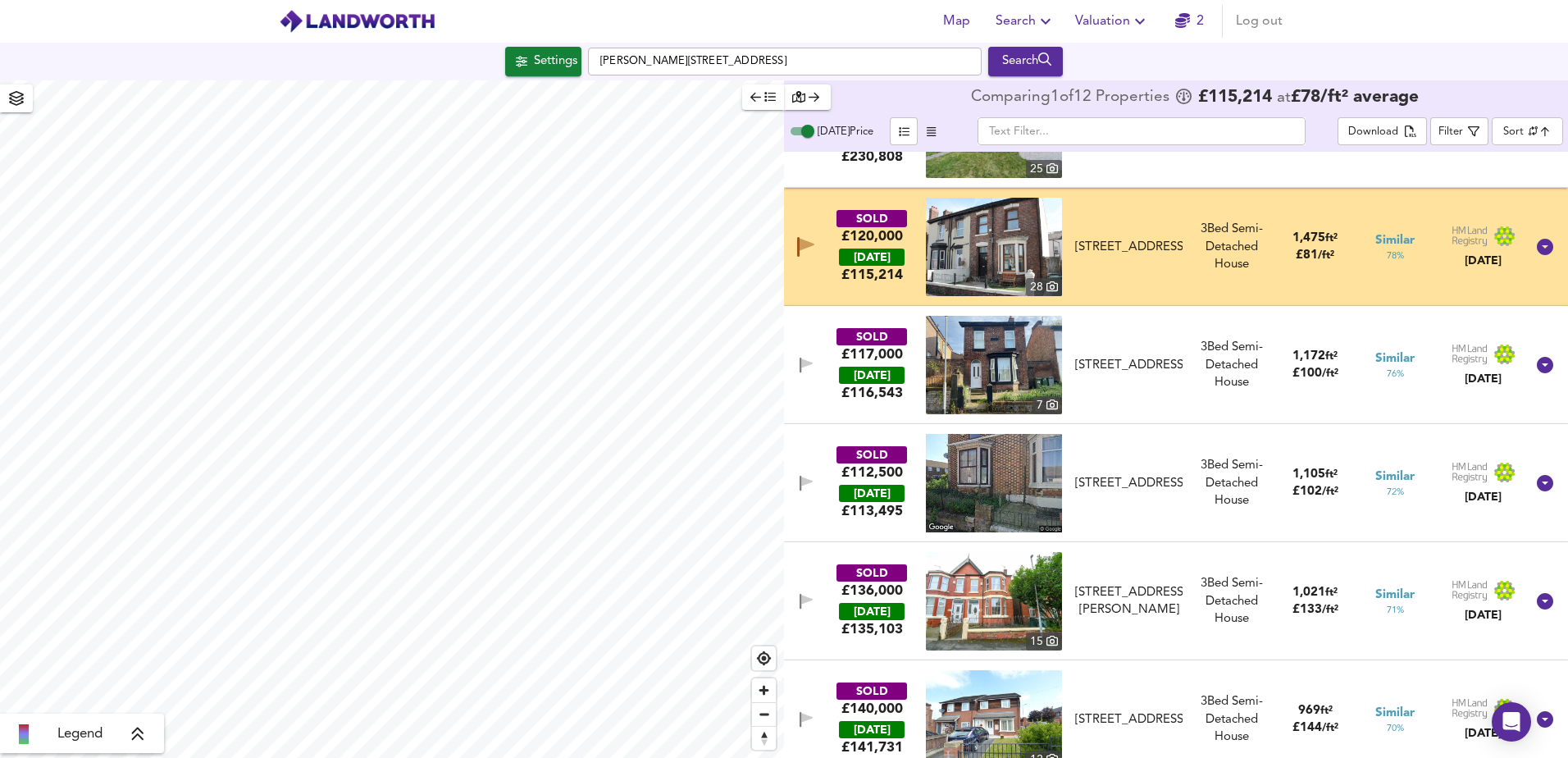
click at [806, 485] on icon "button" at bounding box center [806, 484] width 14 height 16
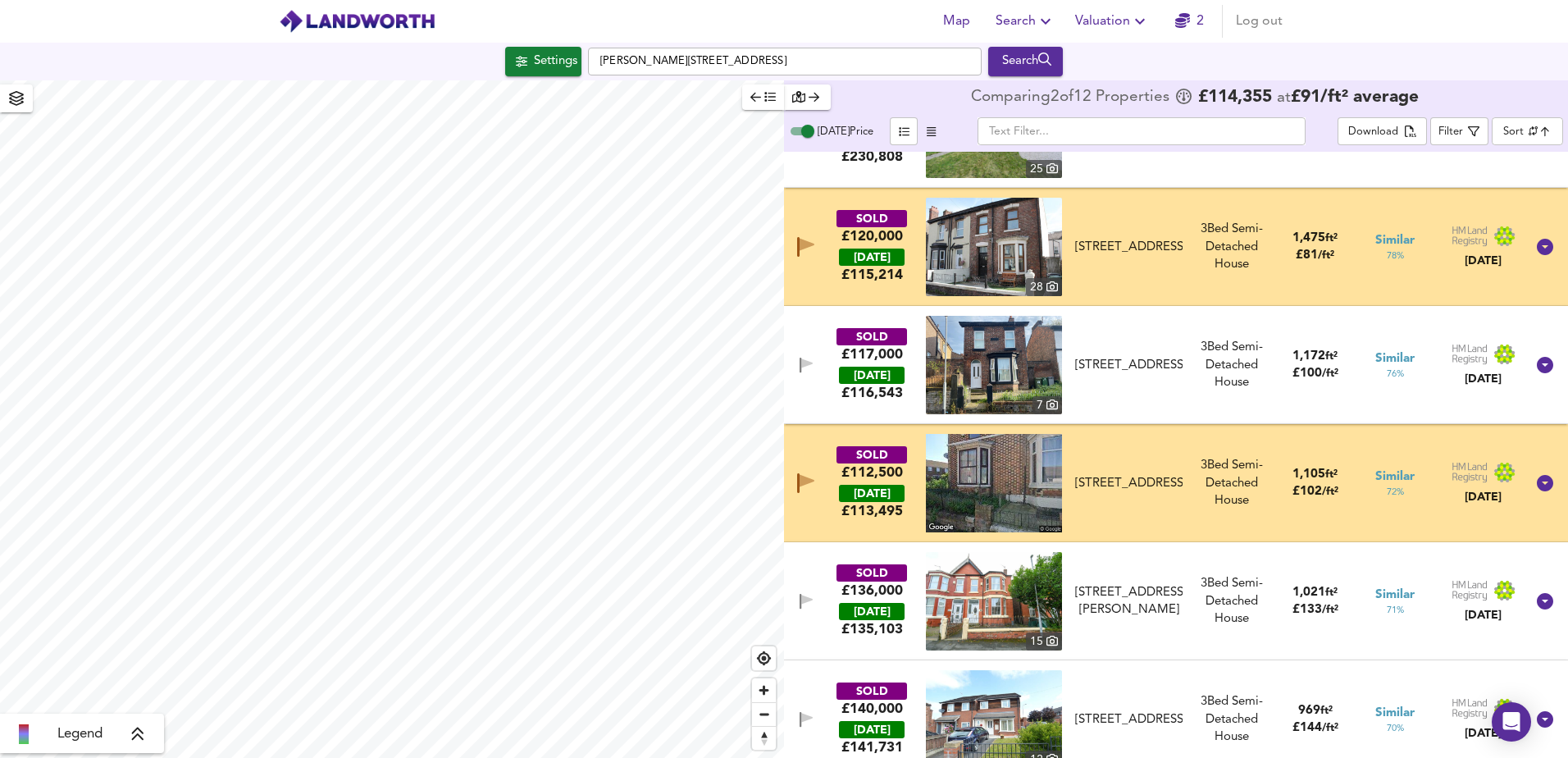
click at [806, 485] on icon "button" at bounding box center [806, 483] width 18 height 19
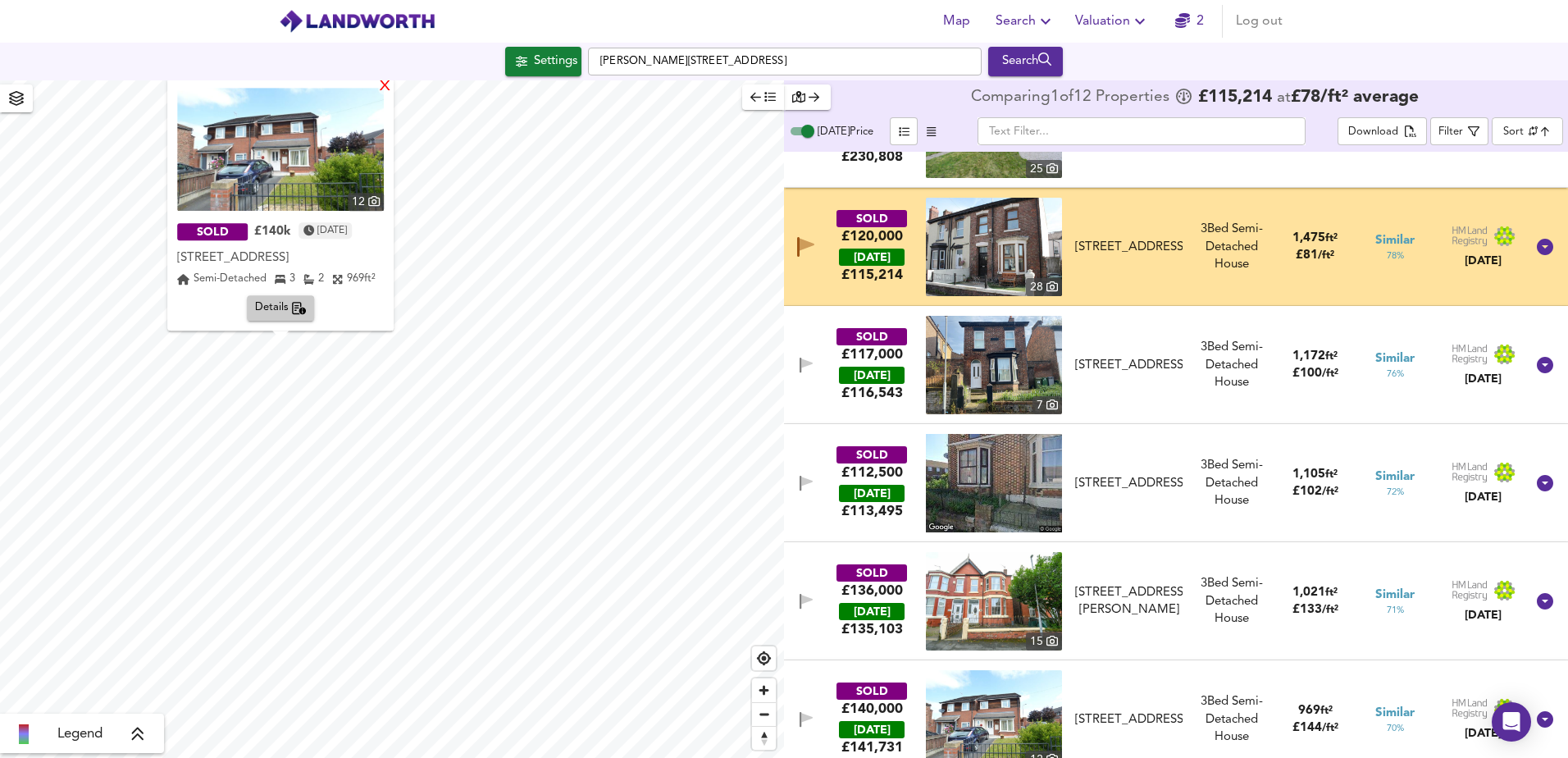
click at [390, 82] on div "X" at bounding box center [385, 87] width 14 height 16
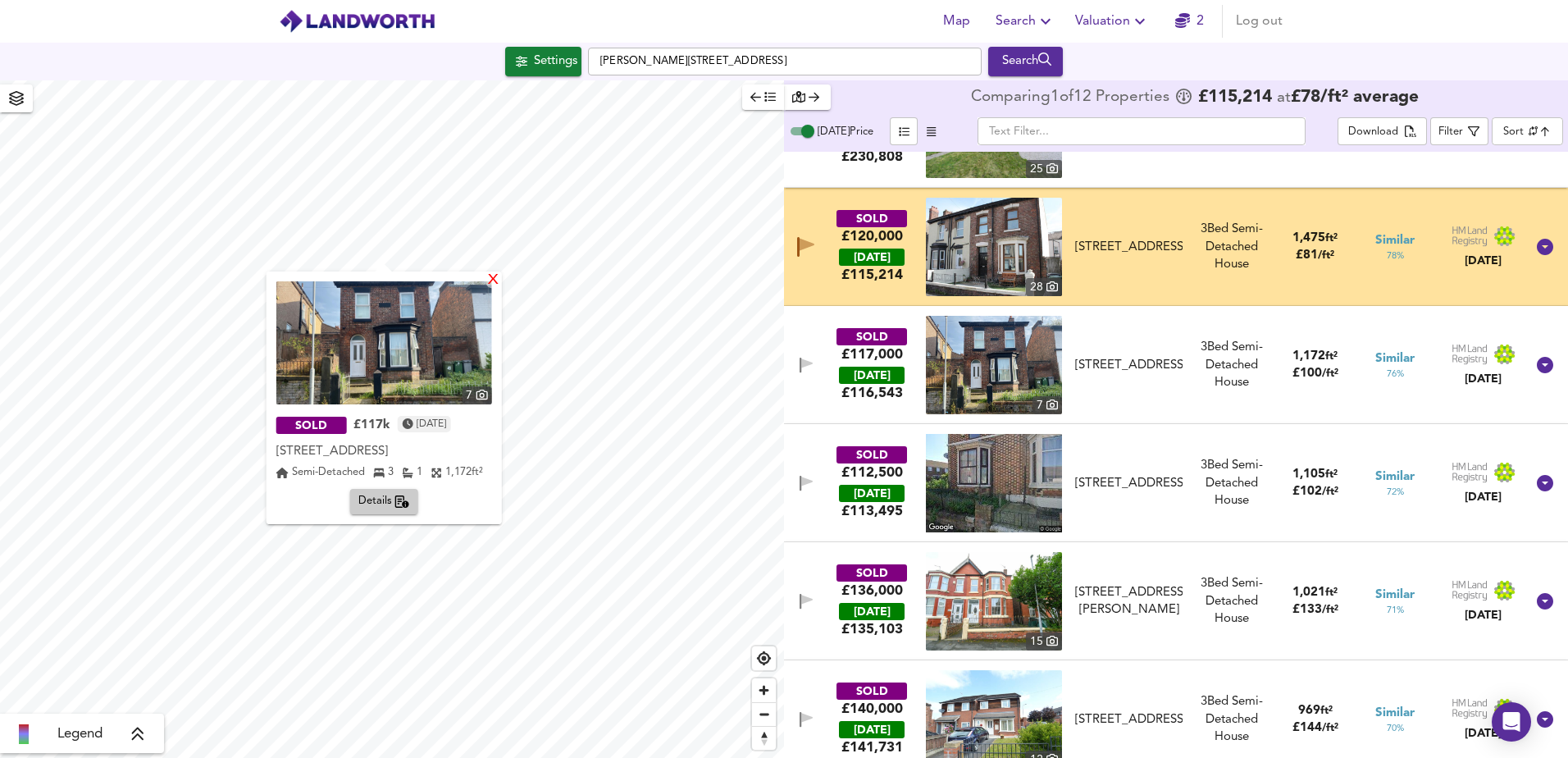
click at [492, 275] on div "X" at bounding box center [492, 281] width 14 height 16
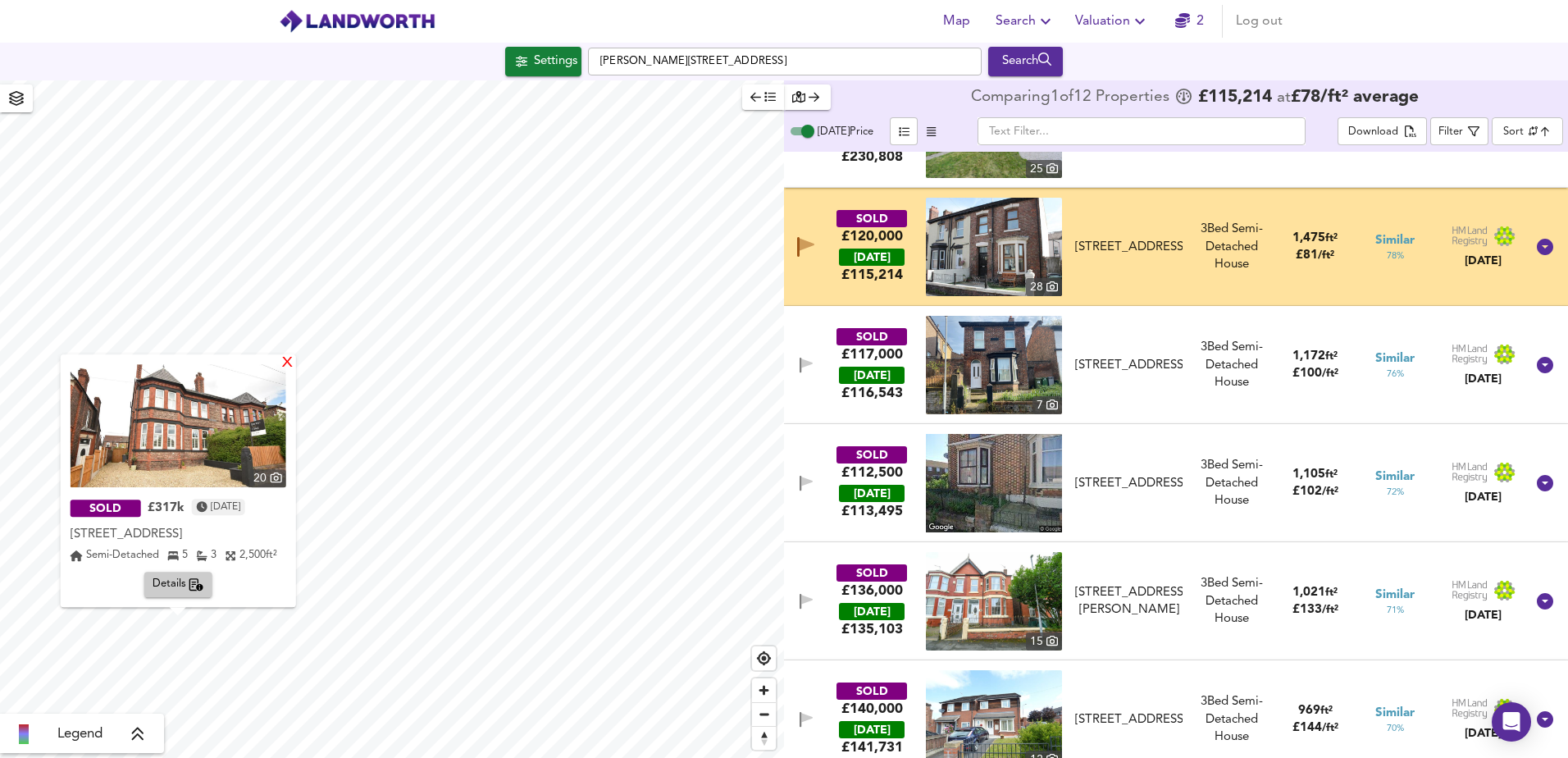
click at [282, 362] on div "X" at bounding box center [287, 364] width 14 height 16
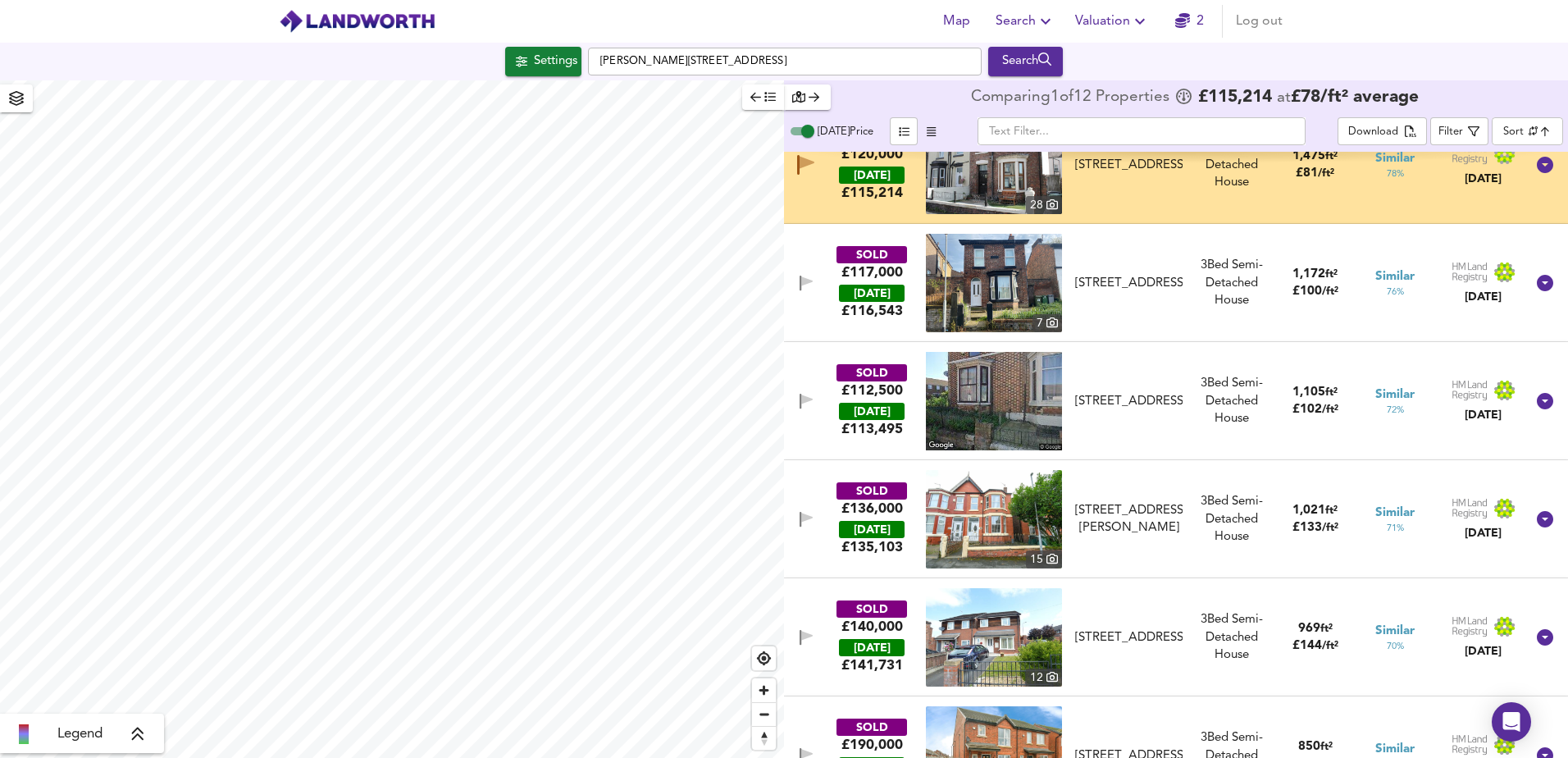
scroll to position [246, 0]
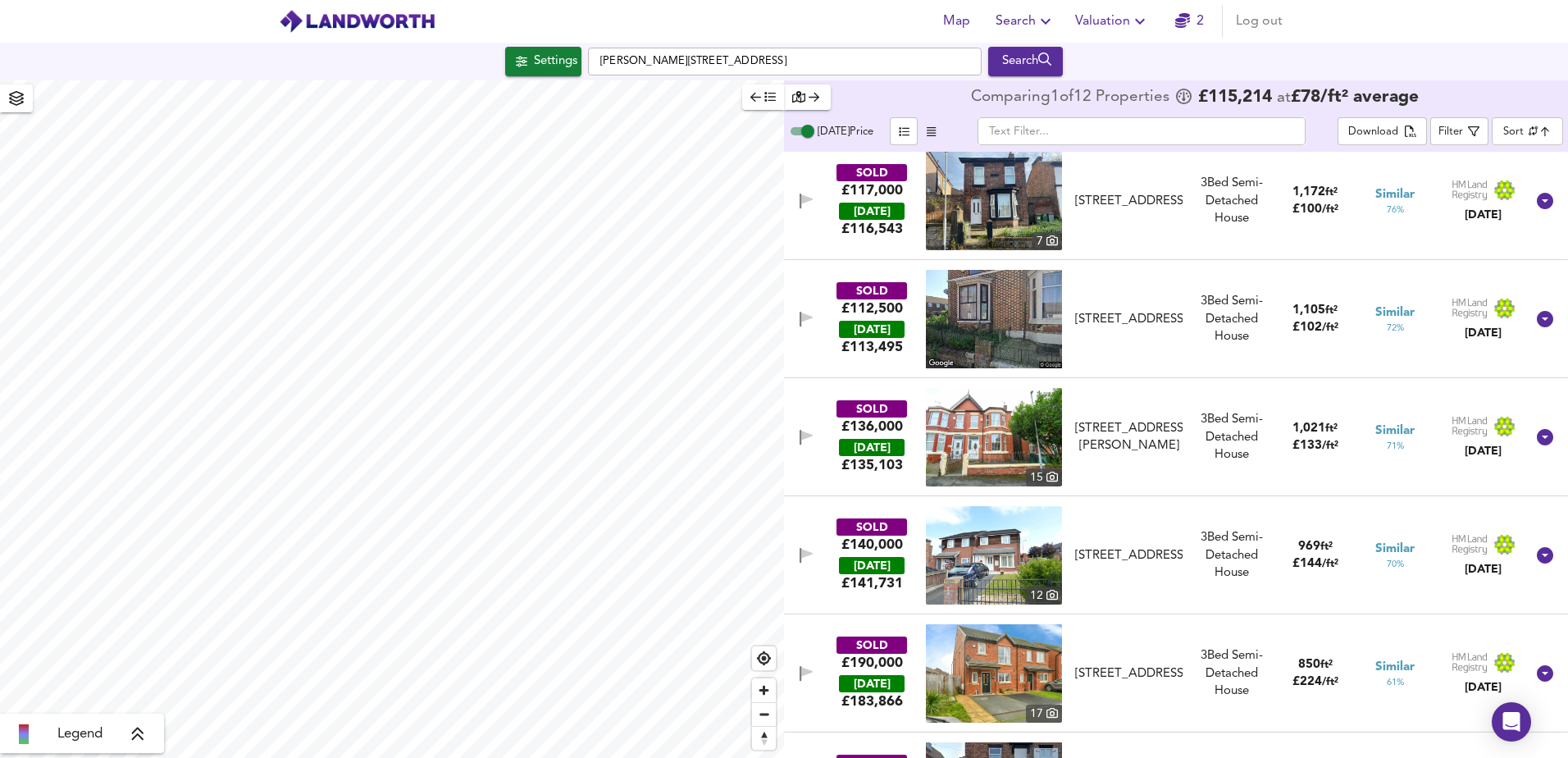
click at [804, 435] on icon "button" at bounding box center [806, 435] width 11 height 10
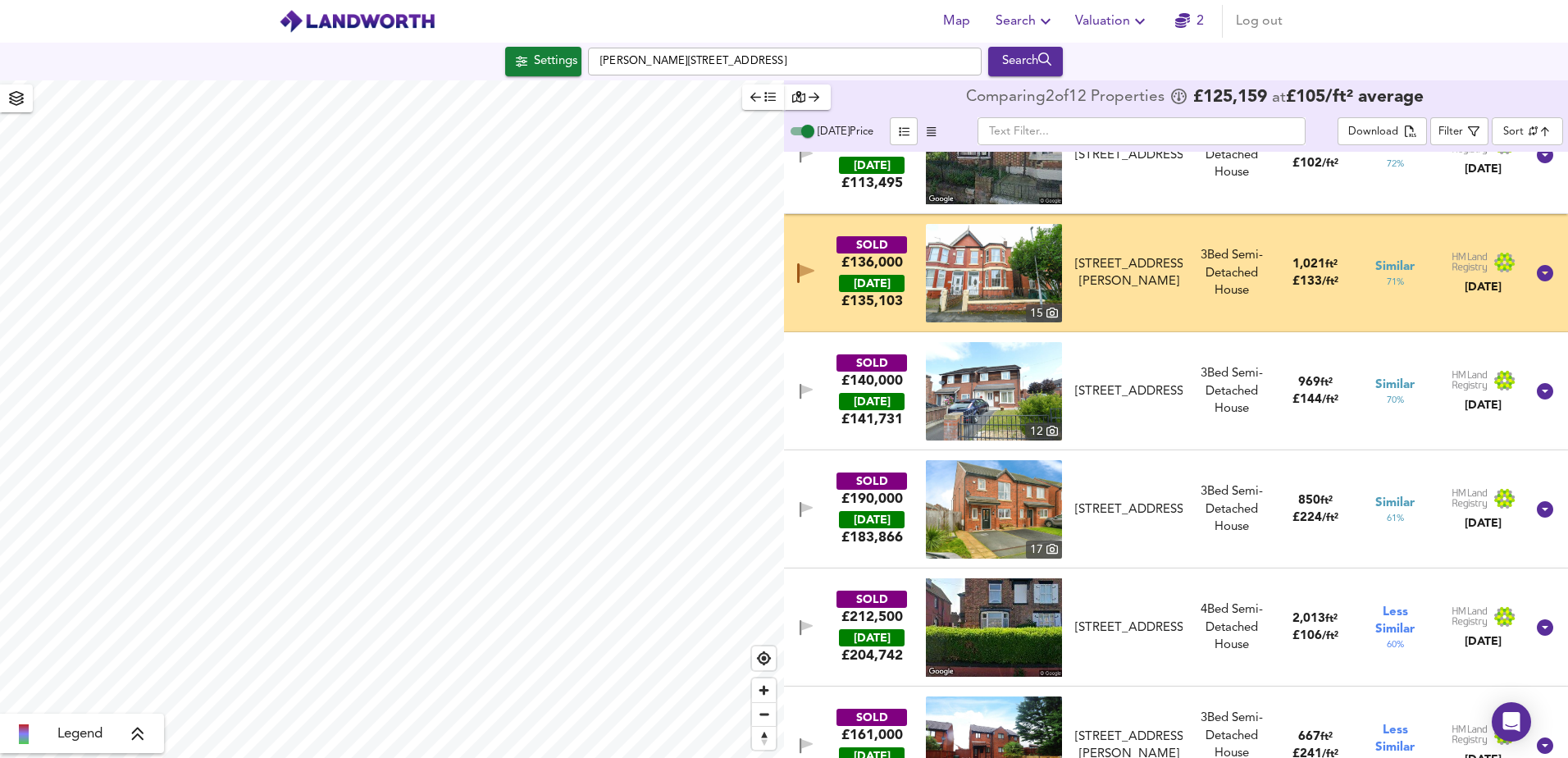
scroll to position [492, 0]
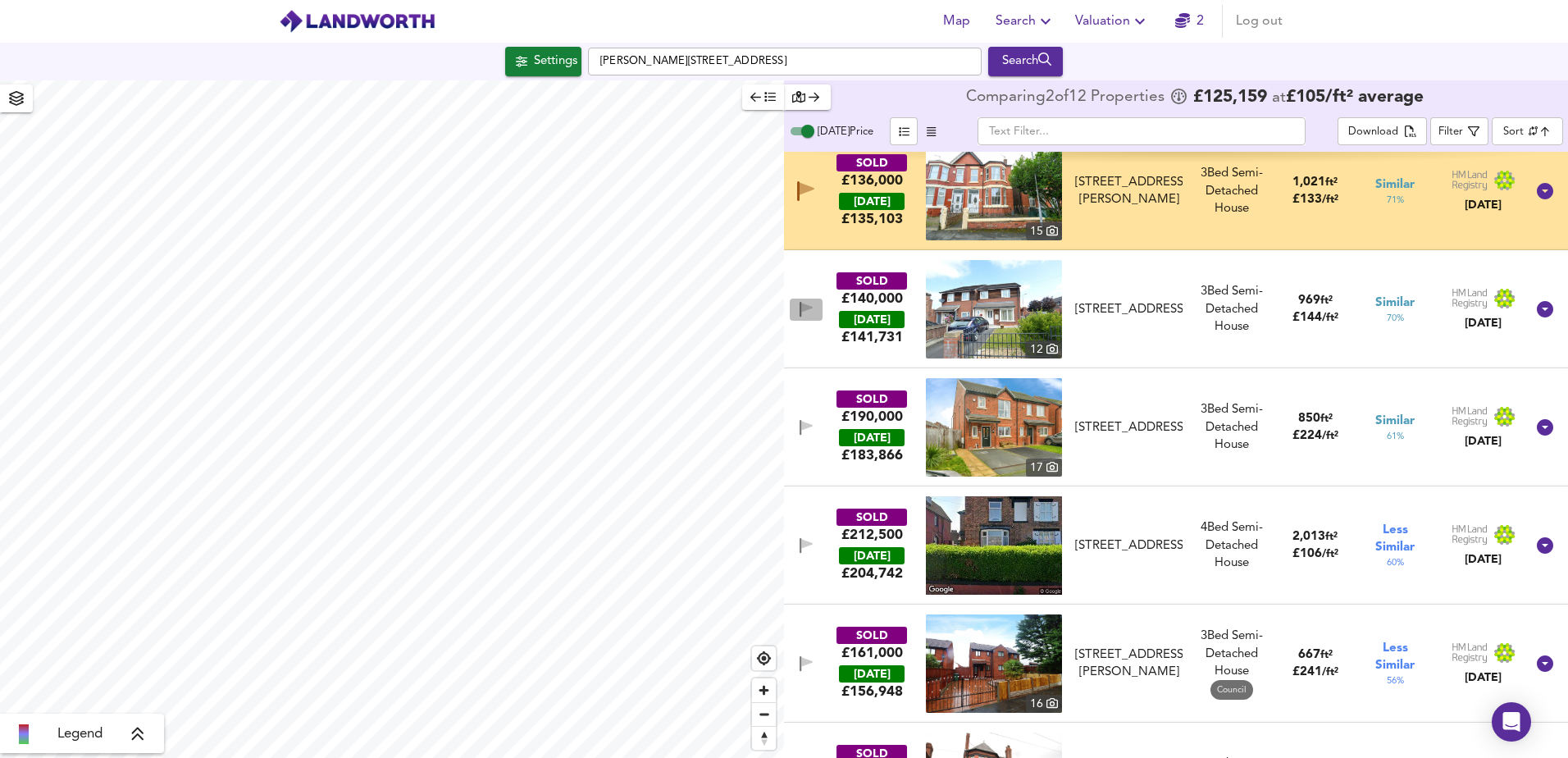
click at [811, 312] on icon "button" at bounding box center [806, 310] width 14 height 16
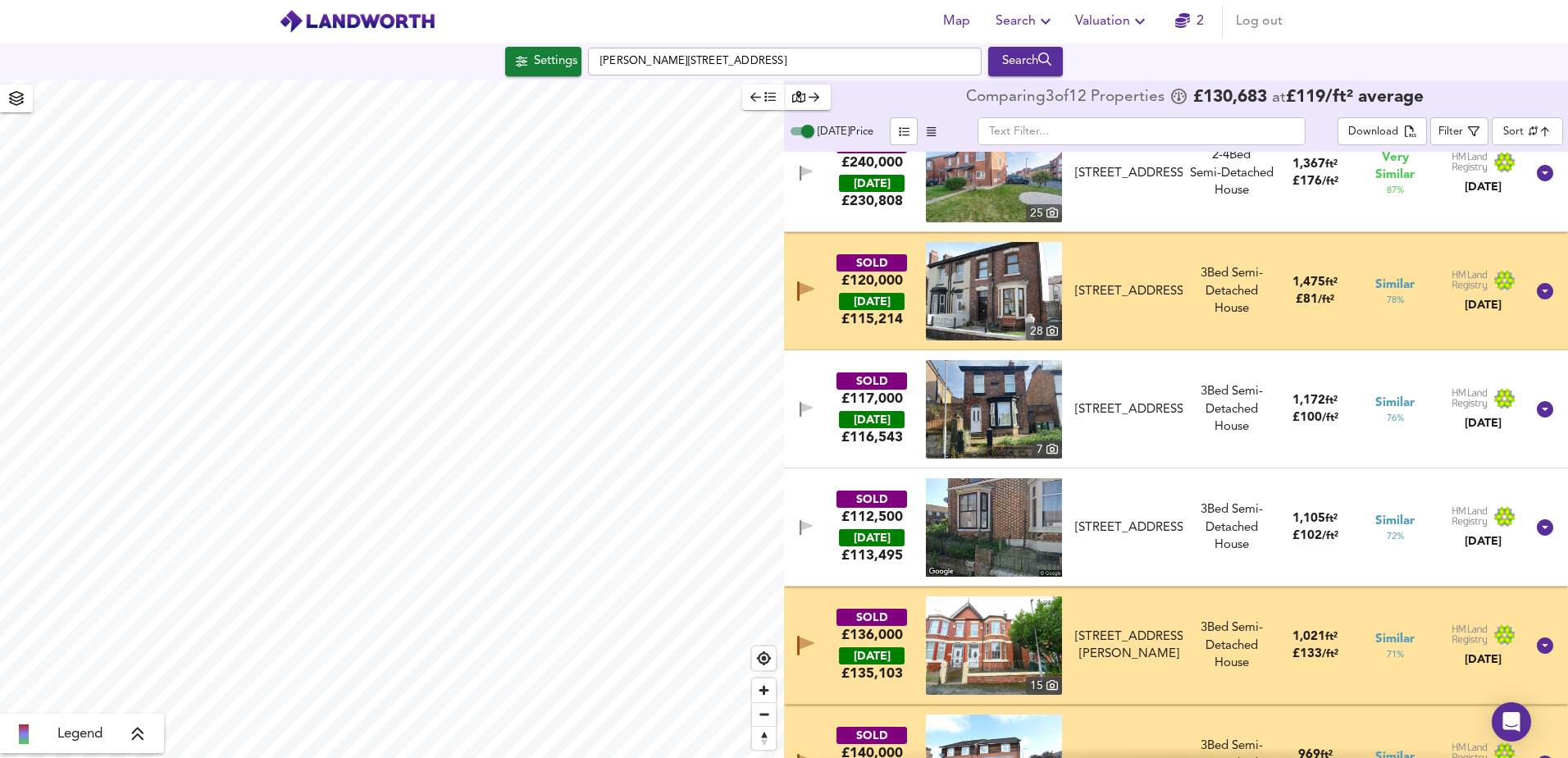
scroll to position [0, 0]
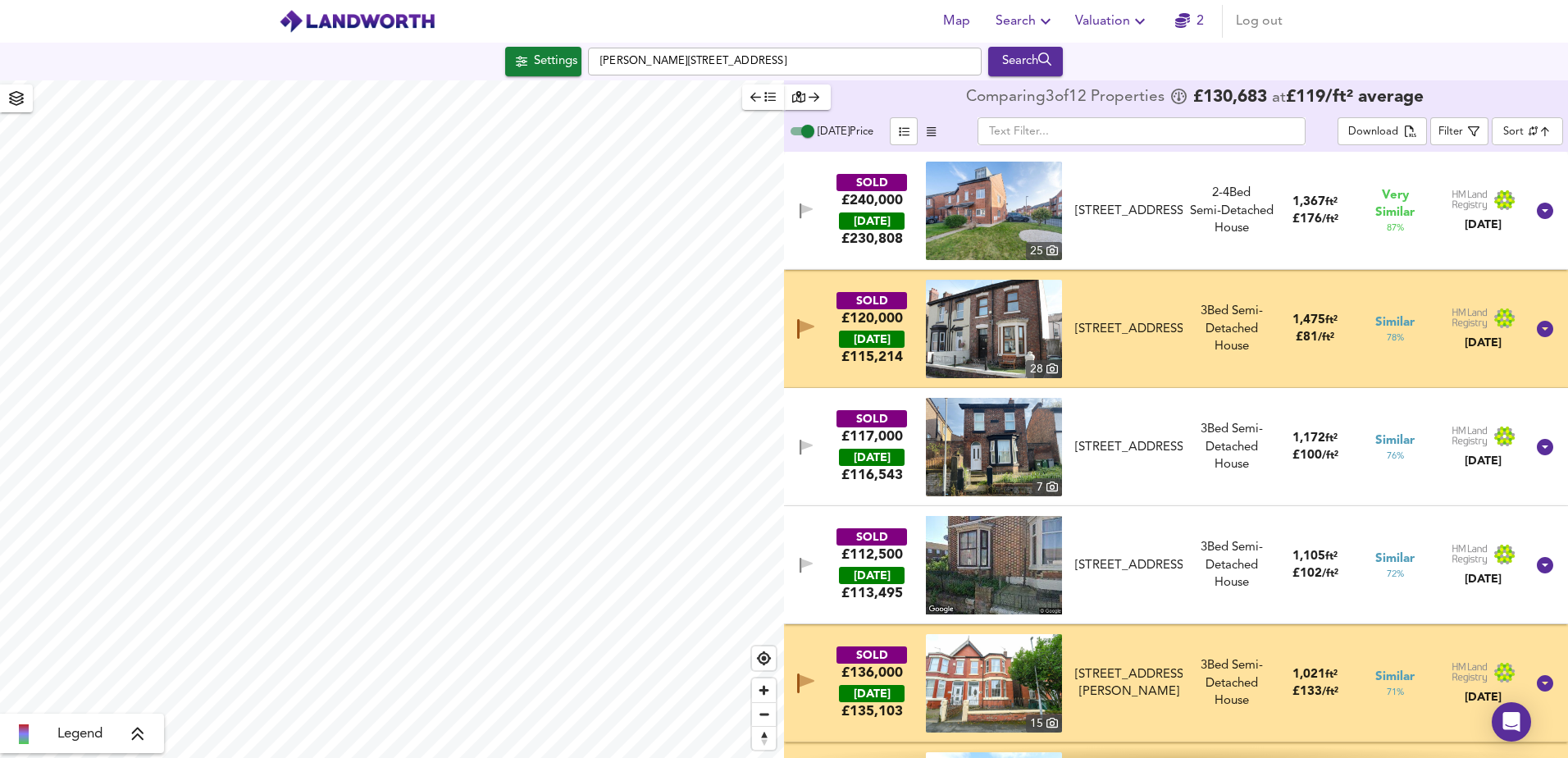
click at [1017, 324] on img at bounding box center [994, 329] width 136 height 98
click at [809, 222] on div "SOLD £240,000 [DATE] £ 230,808 [GEOGRAPHIC_DATA][STREET_ADDRESS][STREET_ADDRESS…" at bounding box center [1156, 211] width 738 height 98
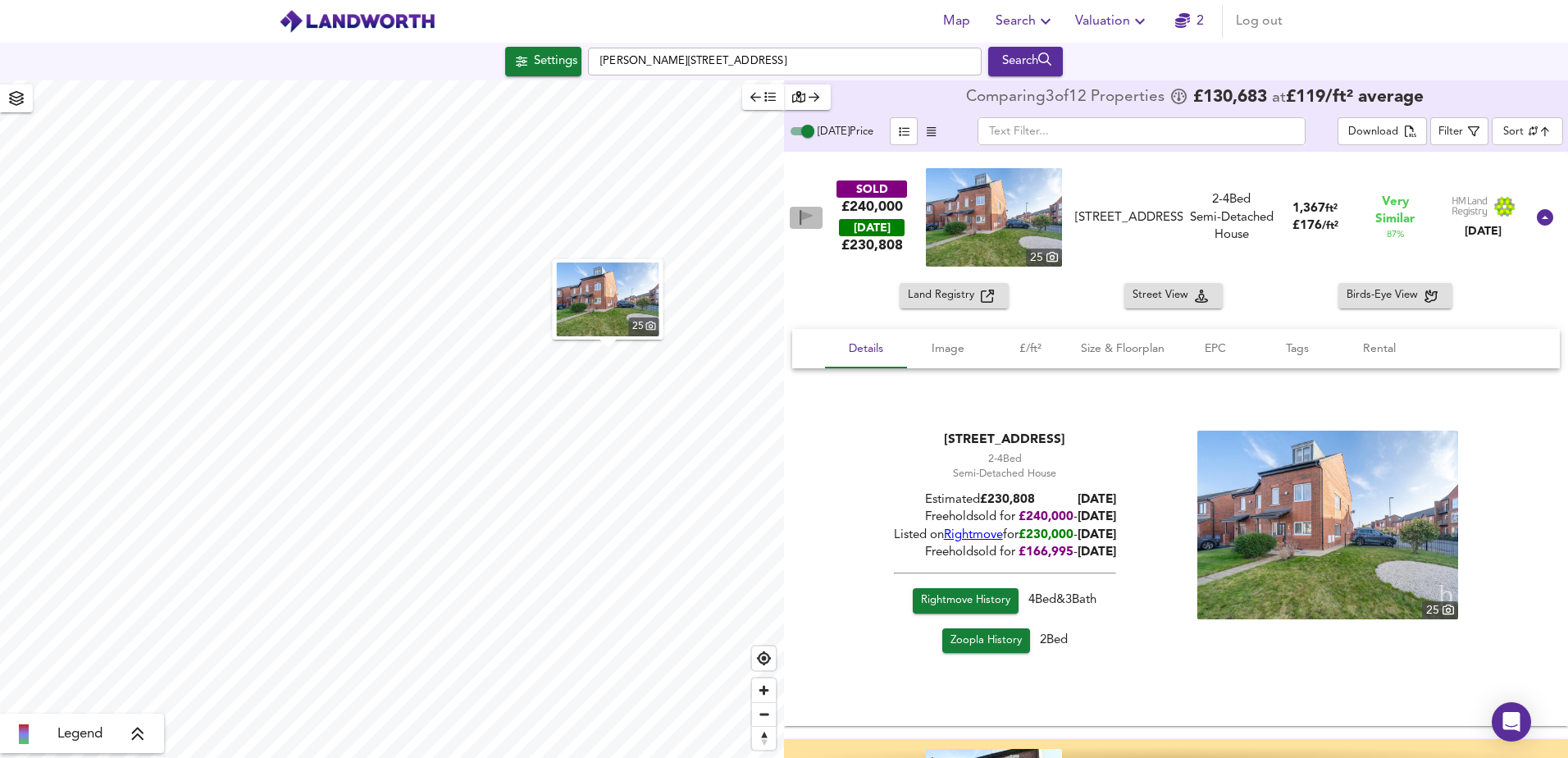
click at [808, 224] on icon "button" at bounding box center [806, 218] width 14 height 16
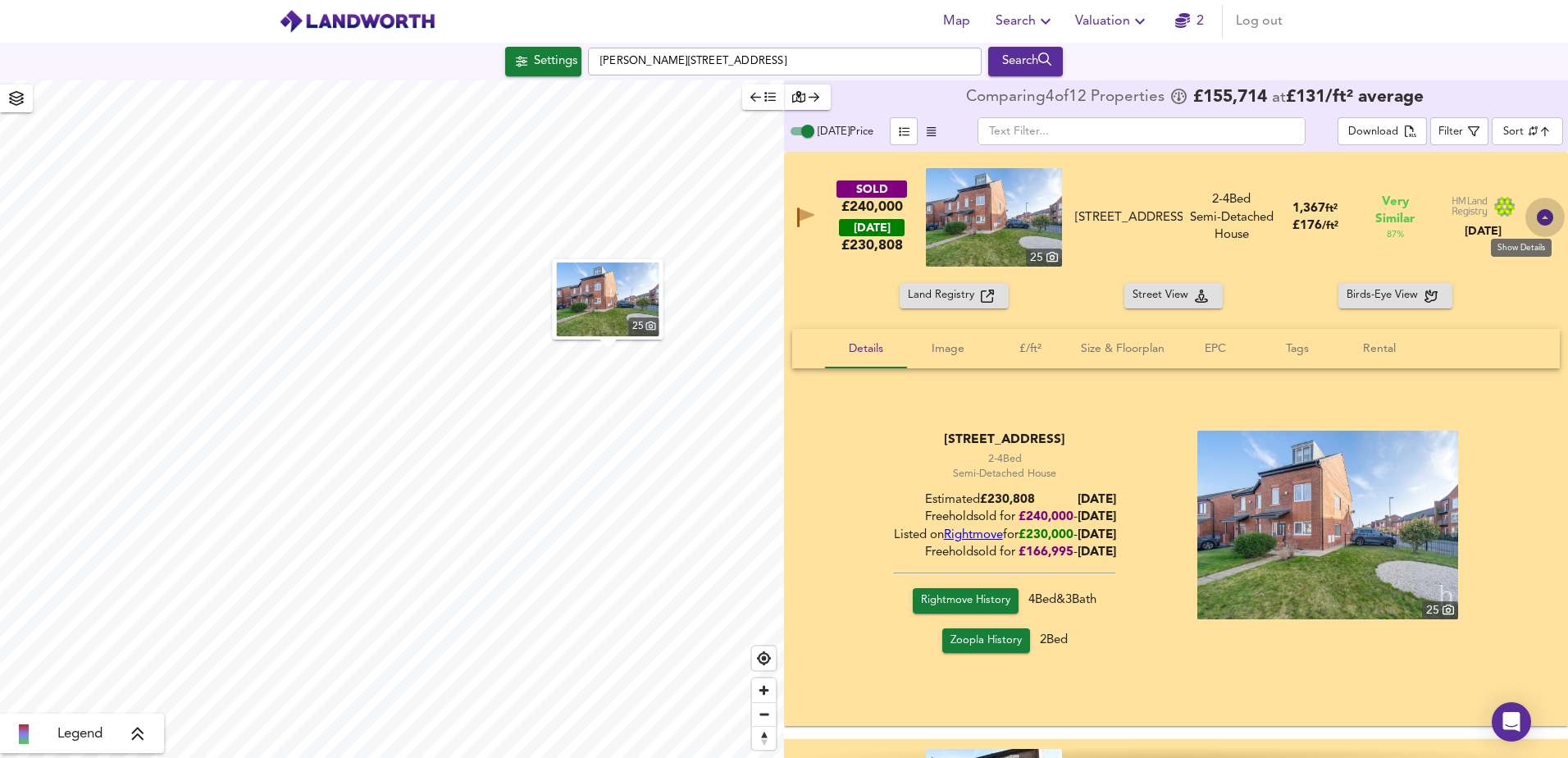
click at [1536, 217] on icon at bounding box center [1544, 217] width 17 height 17
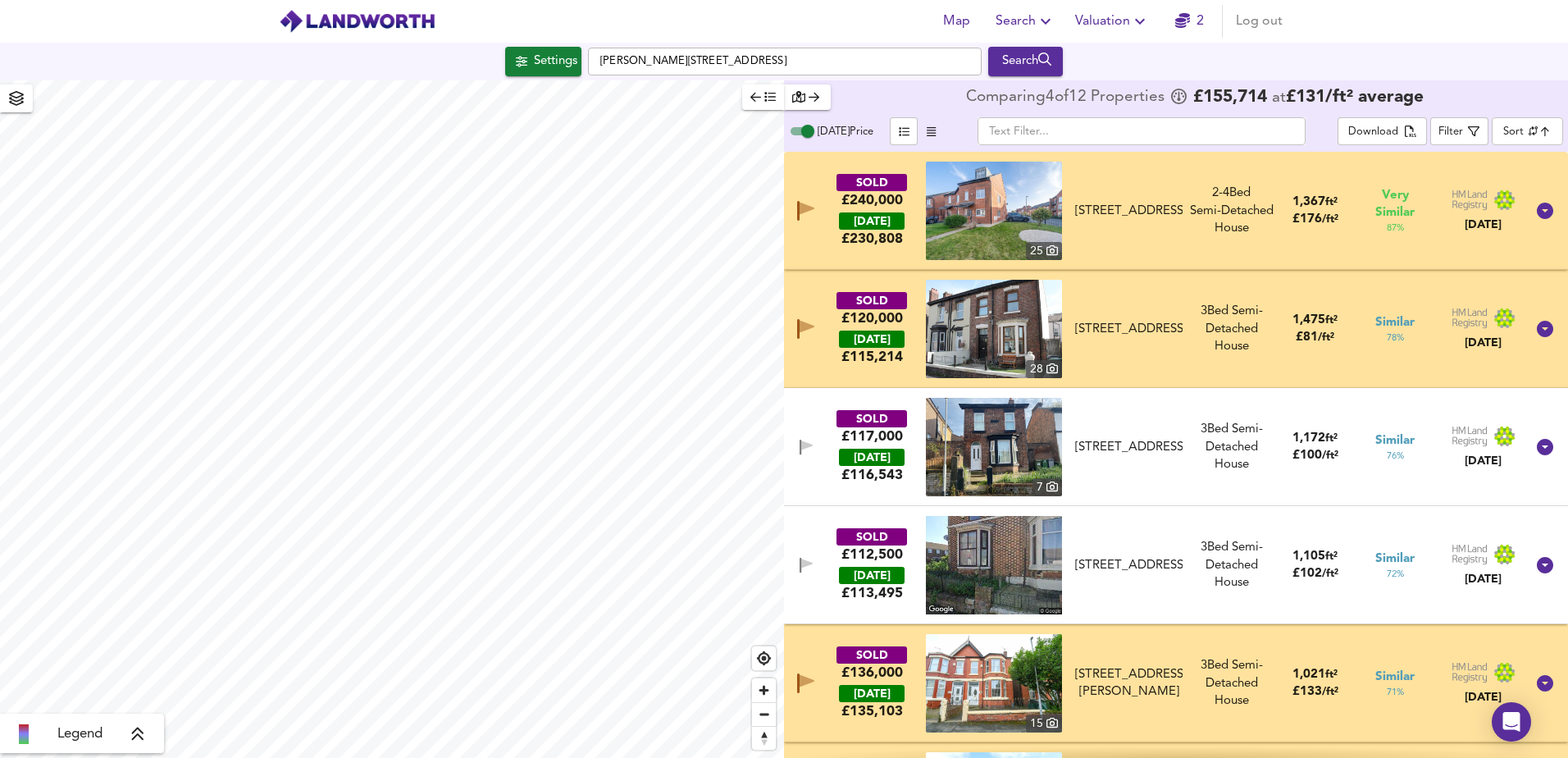
click at [807, 208] on icon "button" at bounding box center [806, 208] width 15 height 12
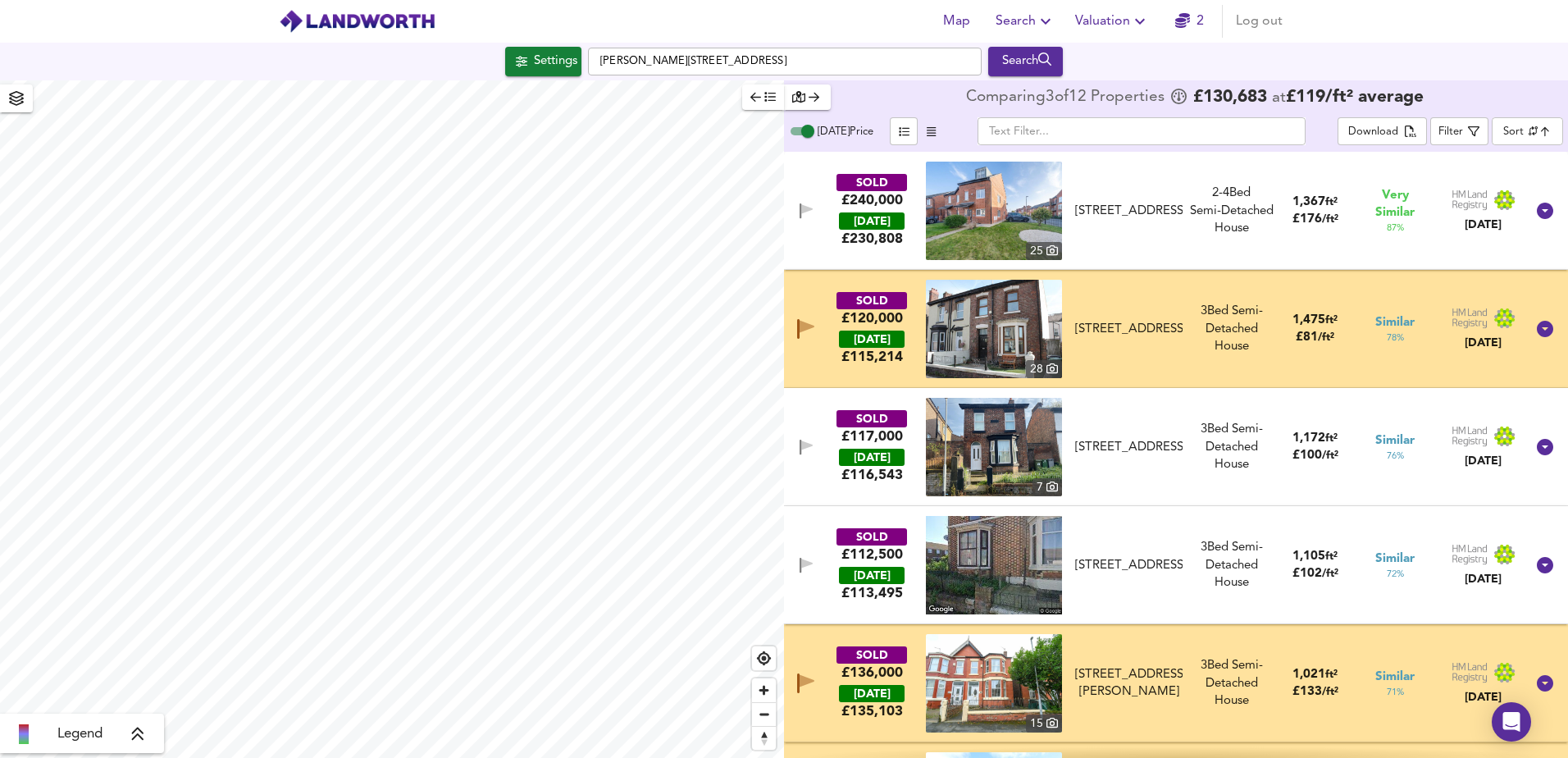
click at [1038, 363] on div "28" at bounding box center [1043, 368] width 36 height 18
